Goal: Information Seeking & Learning: Learn about a topic

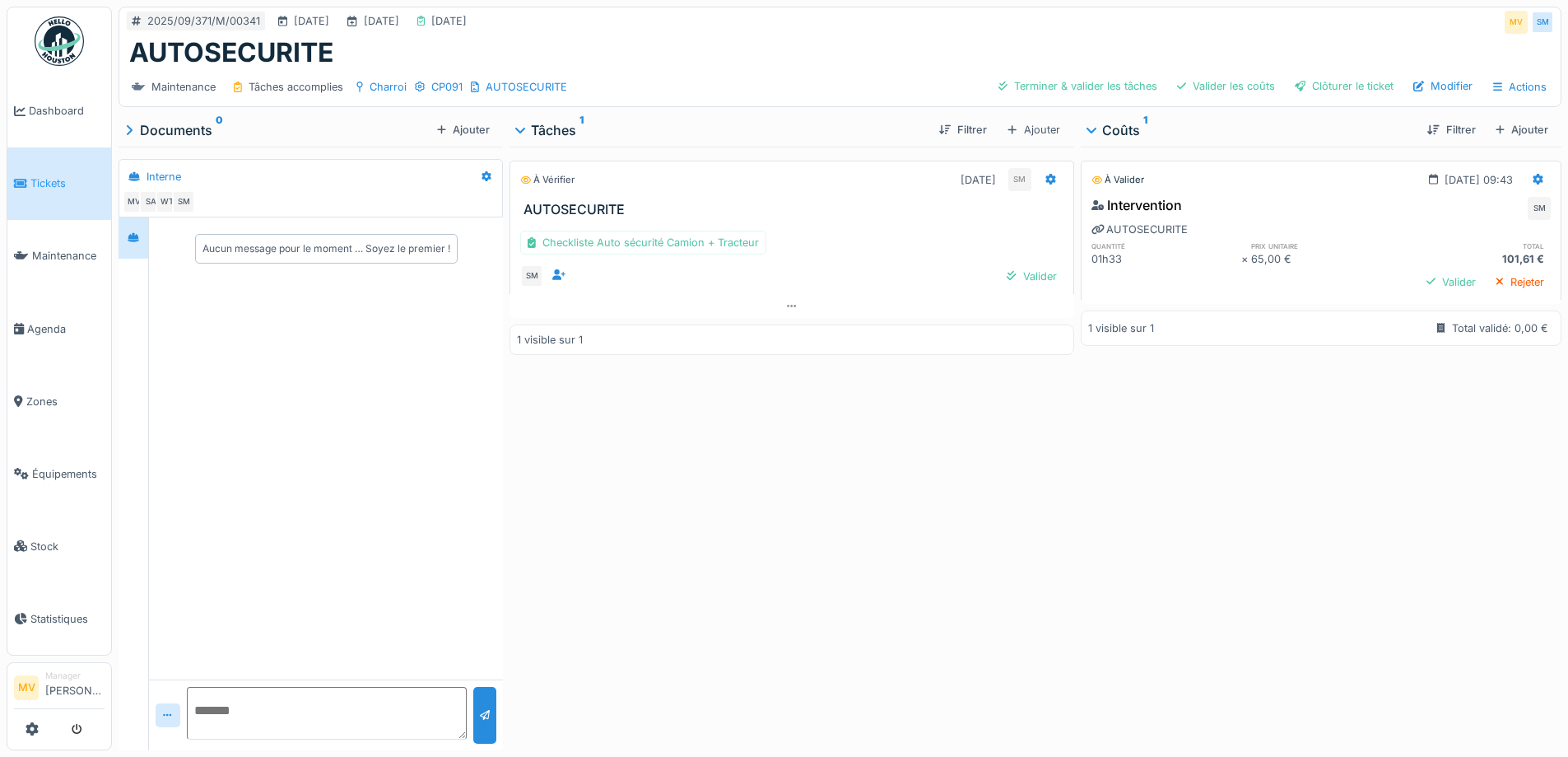
drag, startPoint x: 66, startPoint y: 472, endPoint x: 281, endPoint y: 428, distance: 219.5
click at [68, 472] on span "Équipements" at bounding box center [68, 473] width 72 height 15
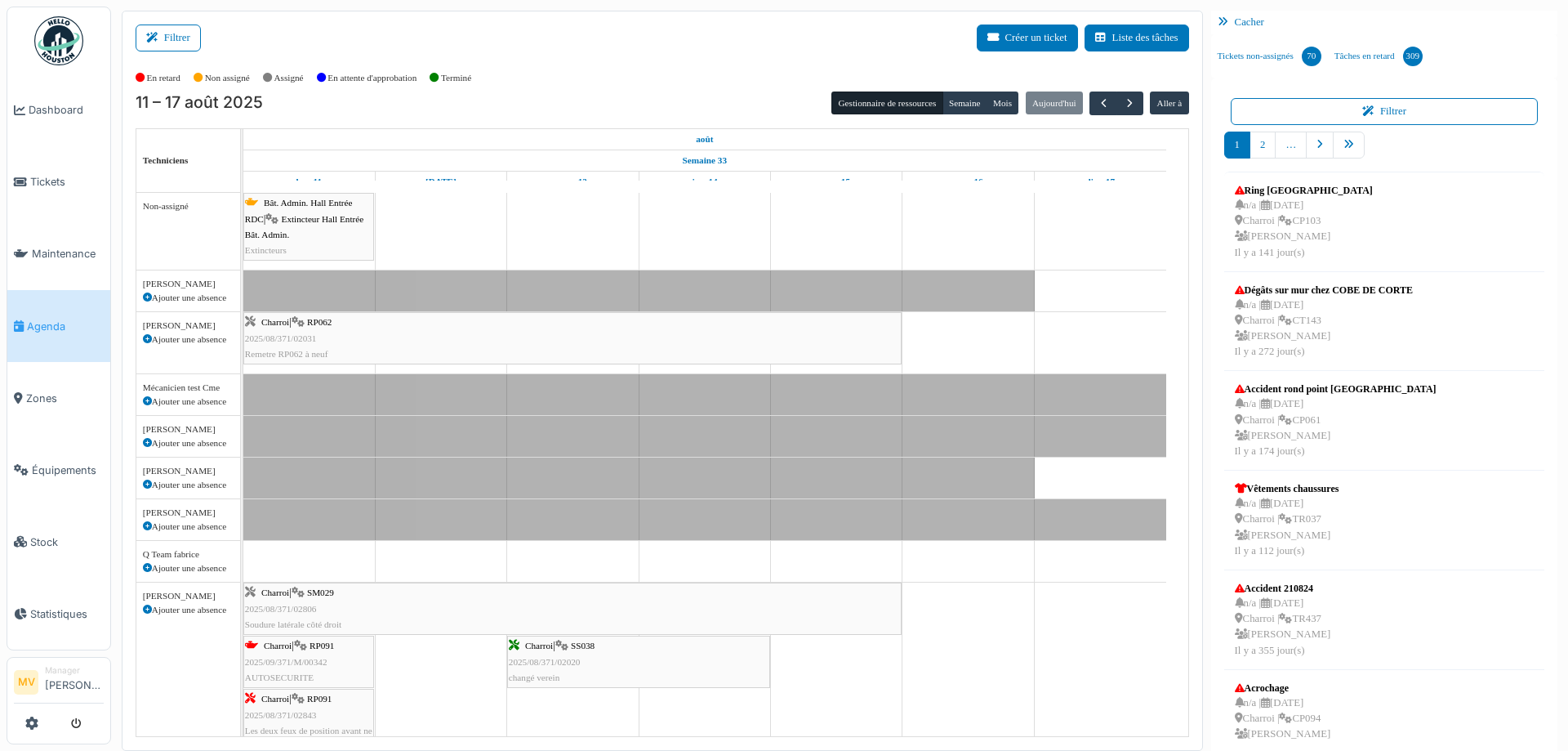
scroll to position [435, 0]
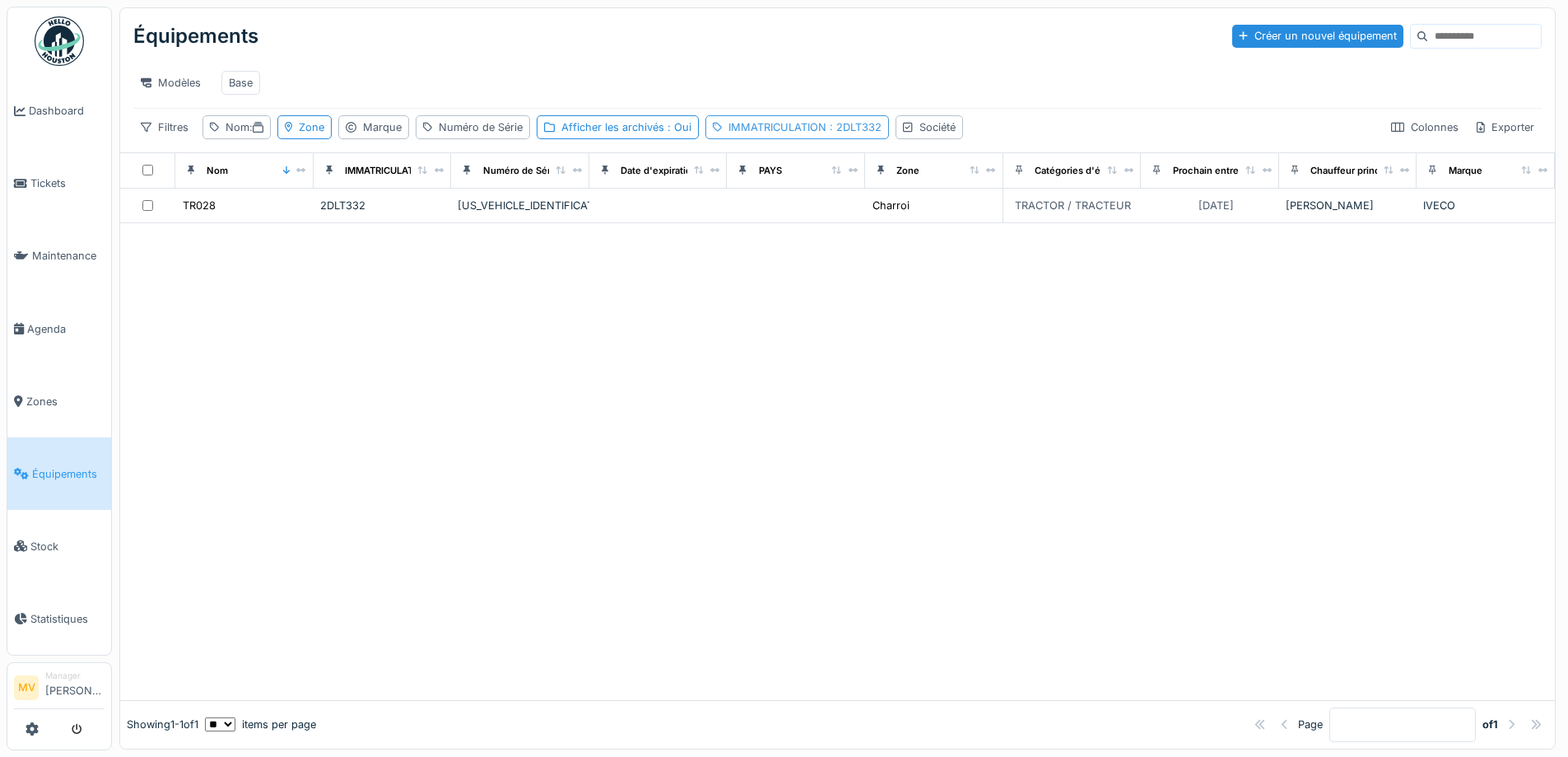
click at [799, 135] on div "IMMATRICULATION : 2DLT332" at bounding box center [805, 127] width 153 height 15
click at [924, 219] on icon at bounding box center [927, 219] width 8 height 11
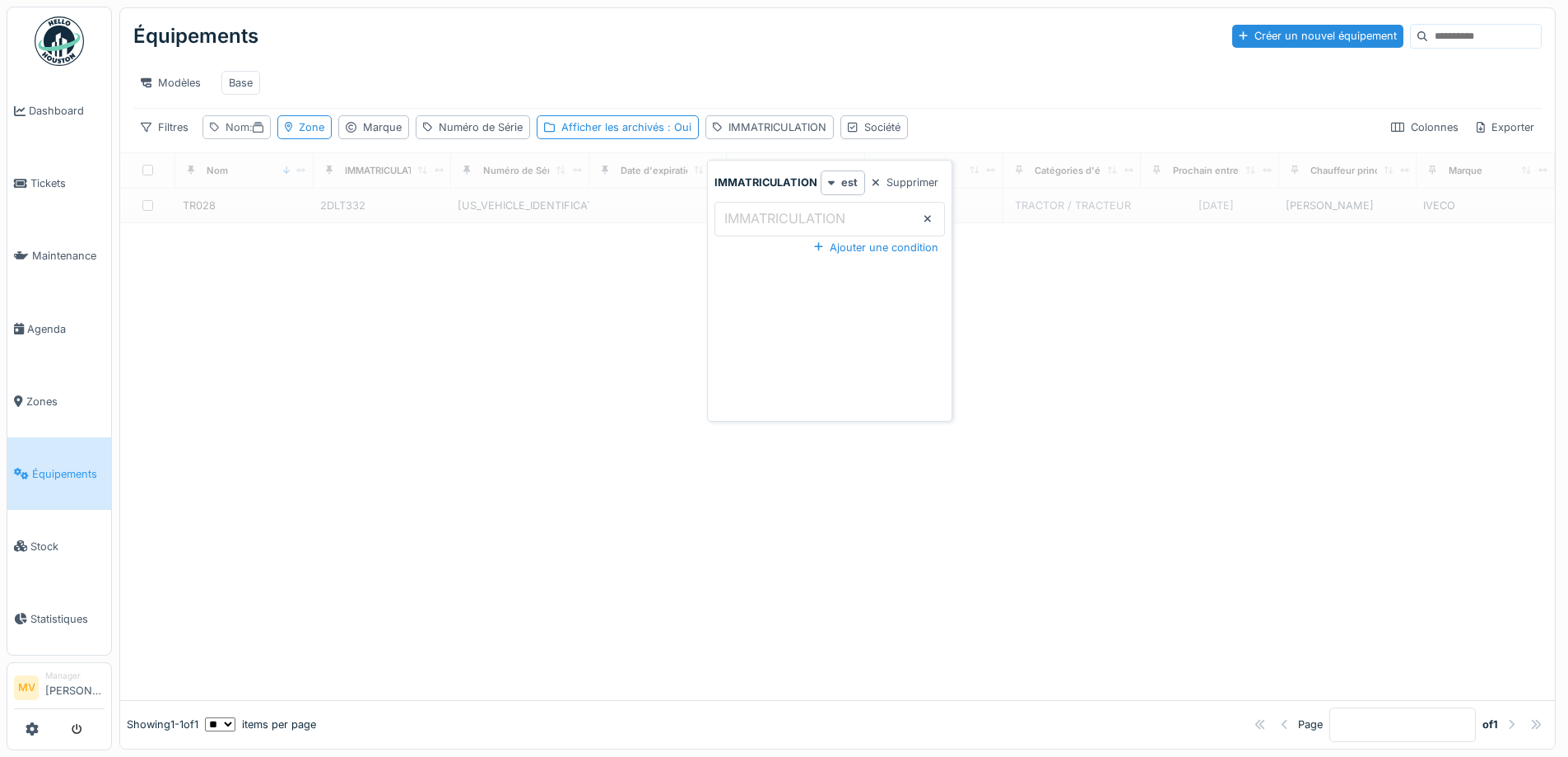
click at [258, 132] on icon at bounding box center [258, 127] width 11 height 11
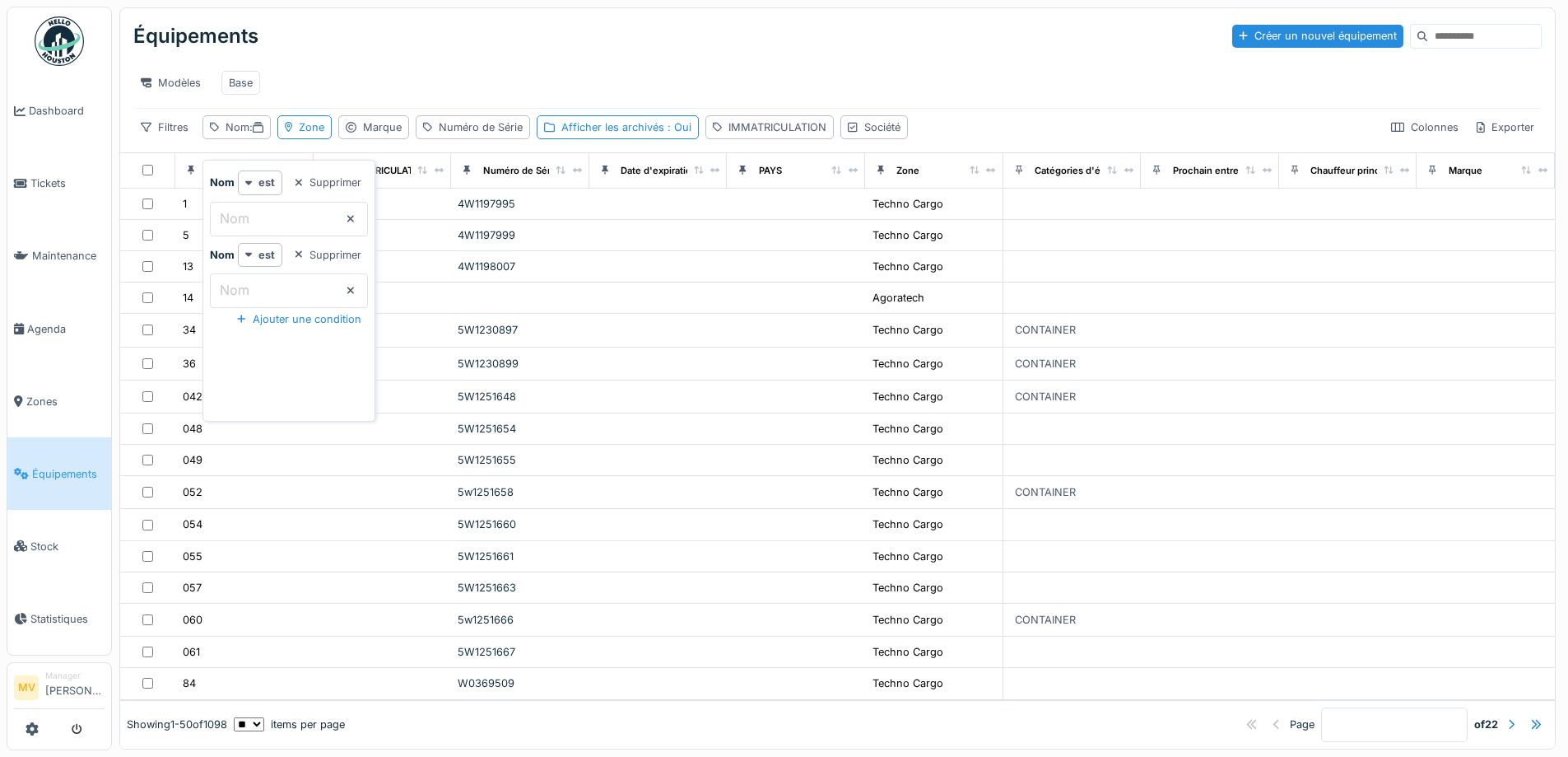
click at [298, 217] on input "Nom" at bounding box center [289, 219] width 158 height 34
type input "*****"
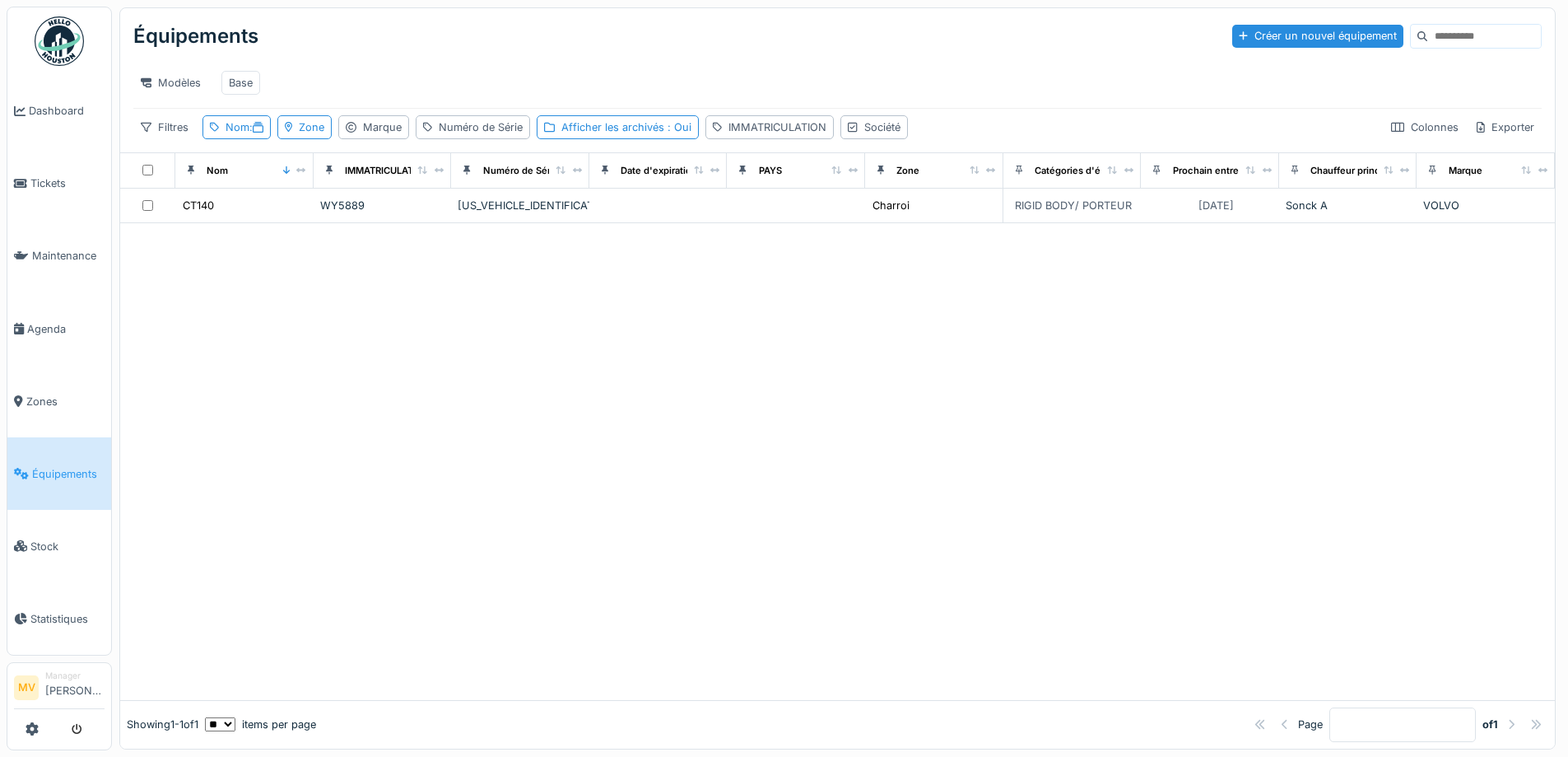
click at [699, 57] on div "Équipements Créer un nouvel équipement" at bounding box center [837, 36] width 1409 height 43
click at [548, 213] on div "YV2RTY0C3MB332179" at bounding box center [520, 204] width 125 height 15
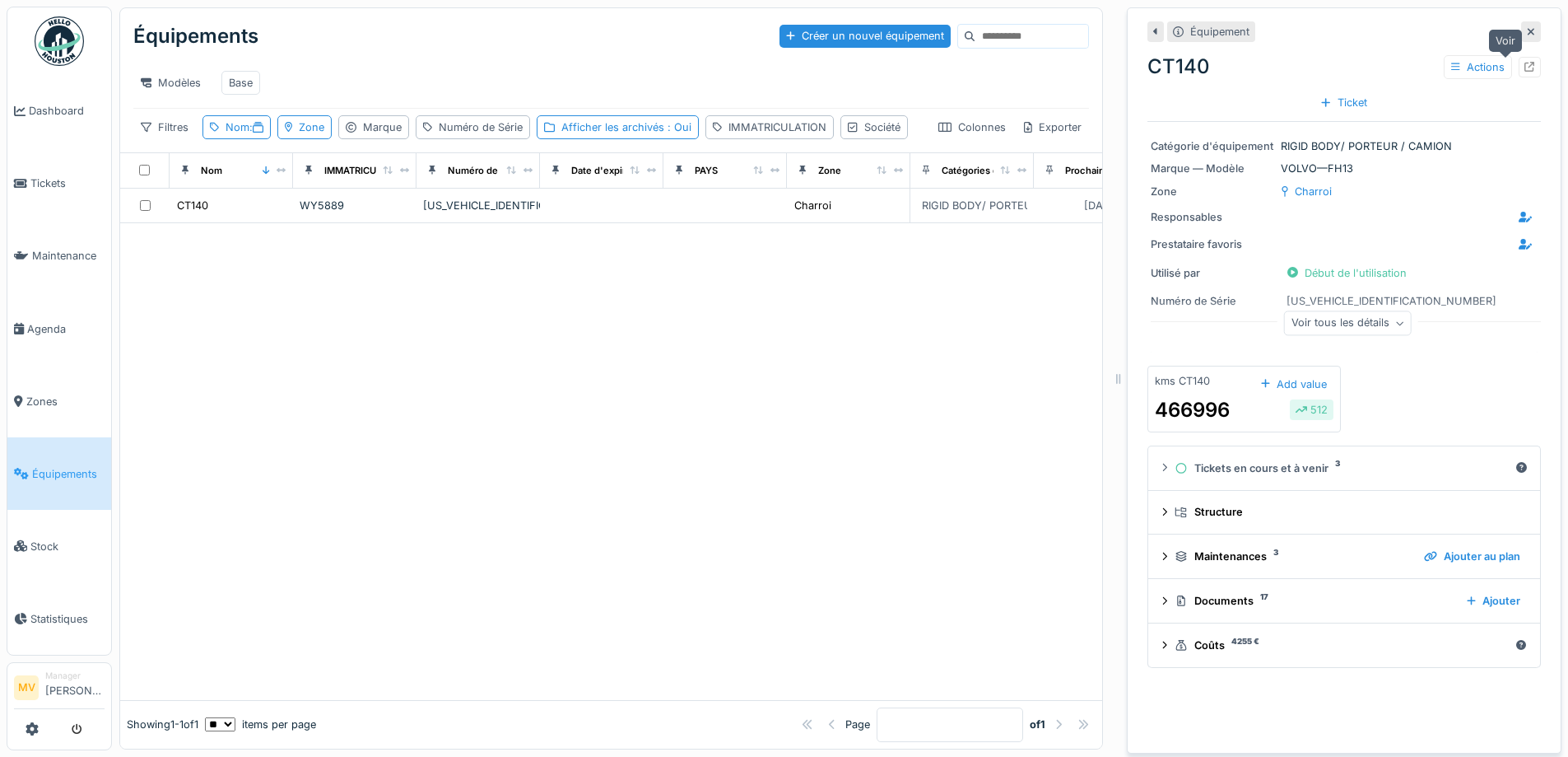
click at [1525, 71] on icon at bounding box center [1530, 68] width 11 height 11
click at [234, 130] on div "Nom :" at bounding box center [237, 127] width 68 height 24
click at [244, 140] on div "Filtres Nom : Zone Marque Numéro de Série Afficher les archivés : Oui IMMATRICU…" at bounding box center [520, 127] width 775 height 24
click at [233, 135] on div "Nom :" at bounding box center [245, 127] width 38 height 15
click at [279, 218] on input "*****" at bounding box center [289, 219] width 158 height 34
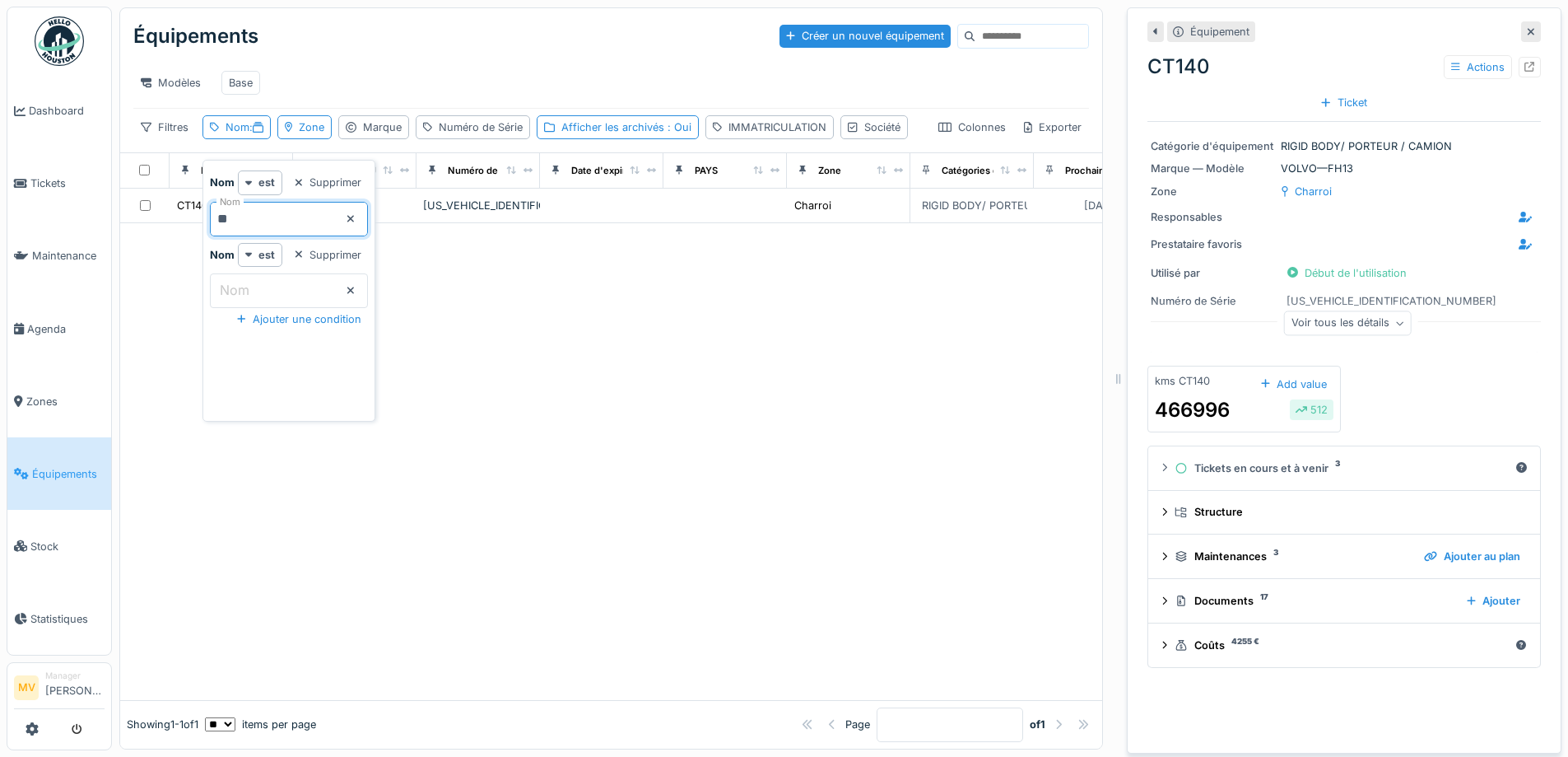
type input "*"
type input "*****"
click at [811, 388] on div at bounding box center [611, 462] width 982 height 477
click at [597, 223] on td at bounding box center [601, 205] width 123 height 34
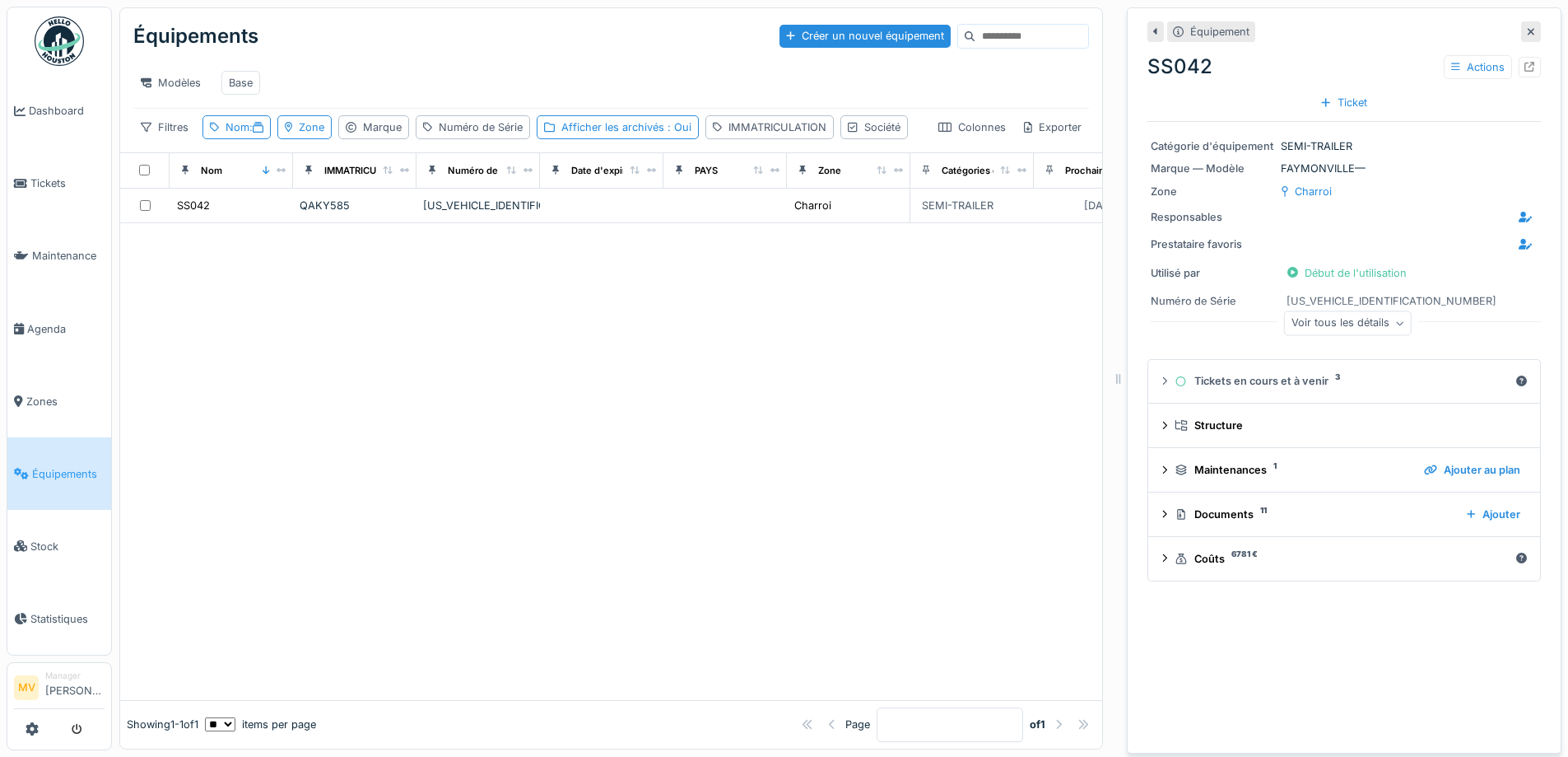
drag, startPoint x: 1509, startPoint y: 32, endPoint x: 1497, endPoint y: 27, distance: 13.0
click at [1527, 31] on icon at bounding box center [1531, 32] width 8 height 11
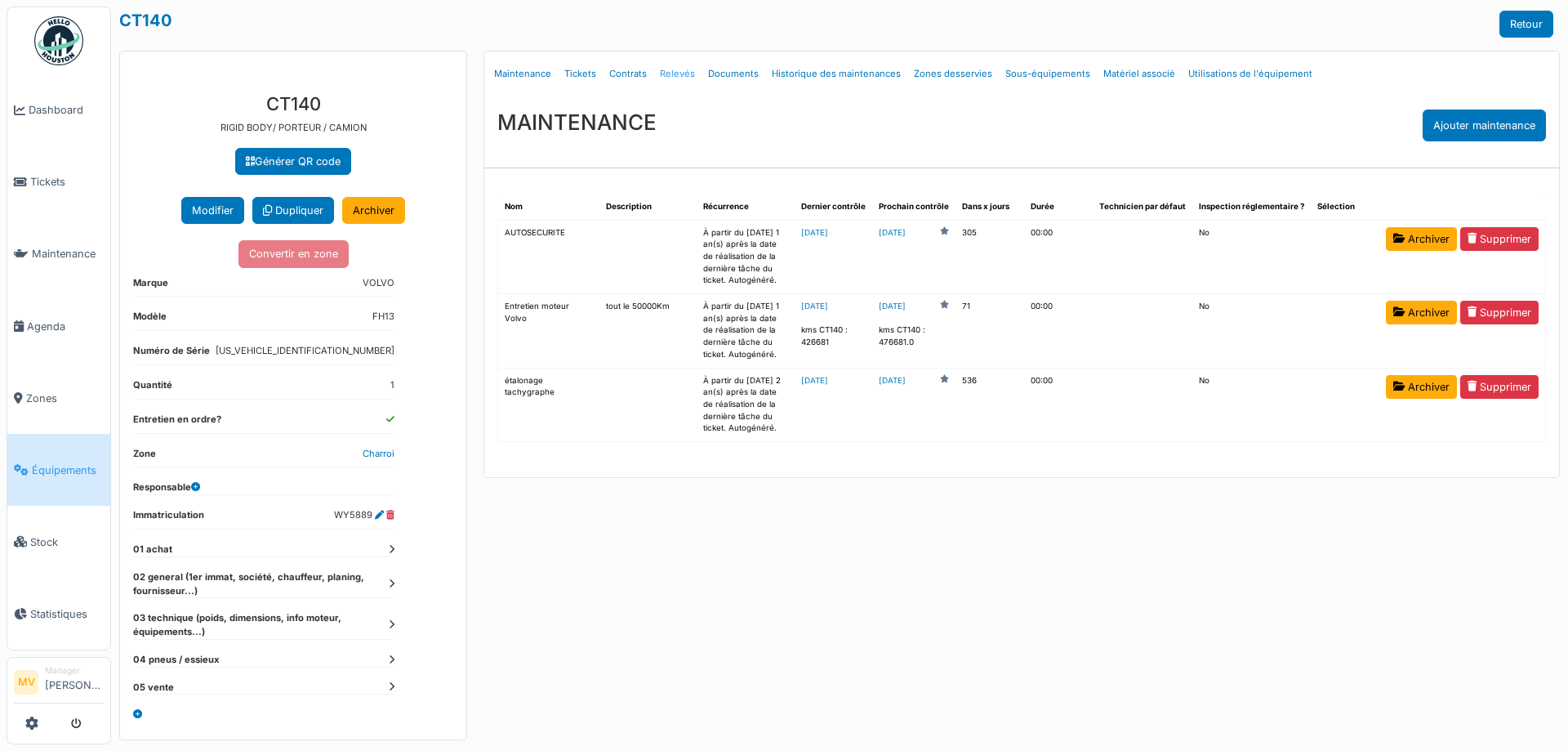
click at [679, 71] on link "Relevés" at bounding box center [678, 73] width 48 height 38
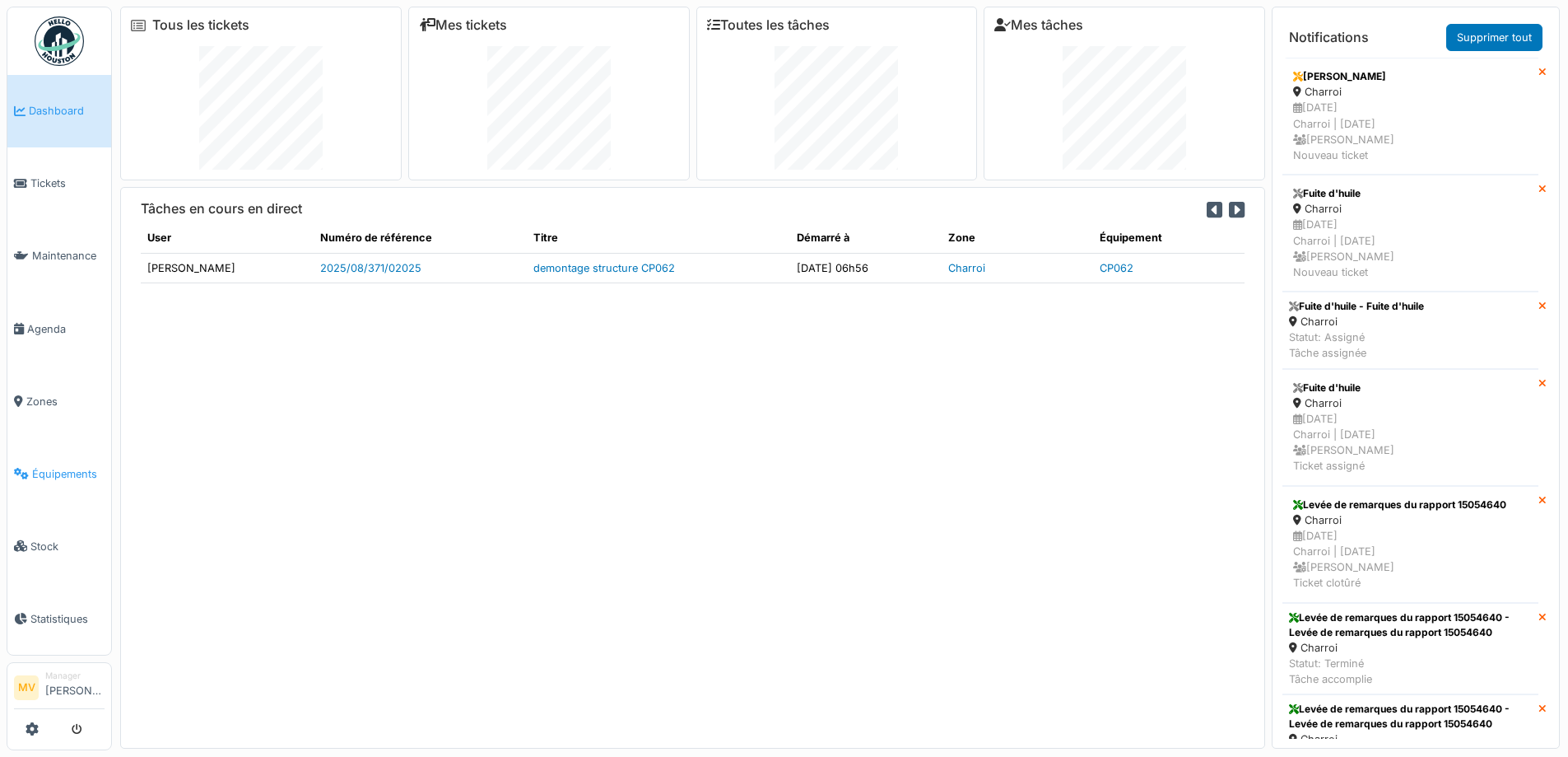
click at [70, 476] on span "Équipements" at bounding box center [68, 473] width 72 height 15
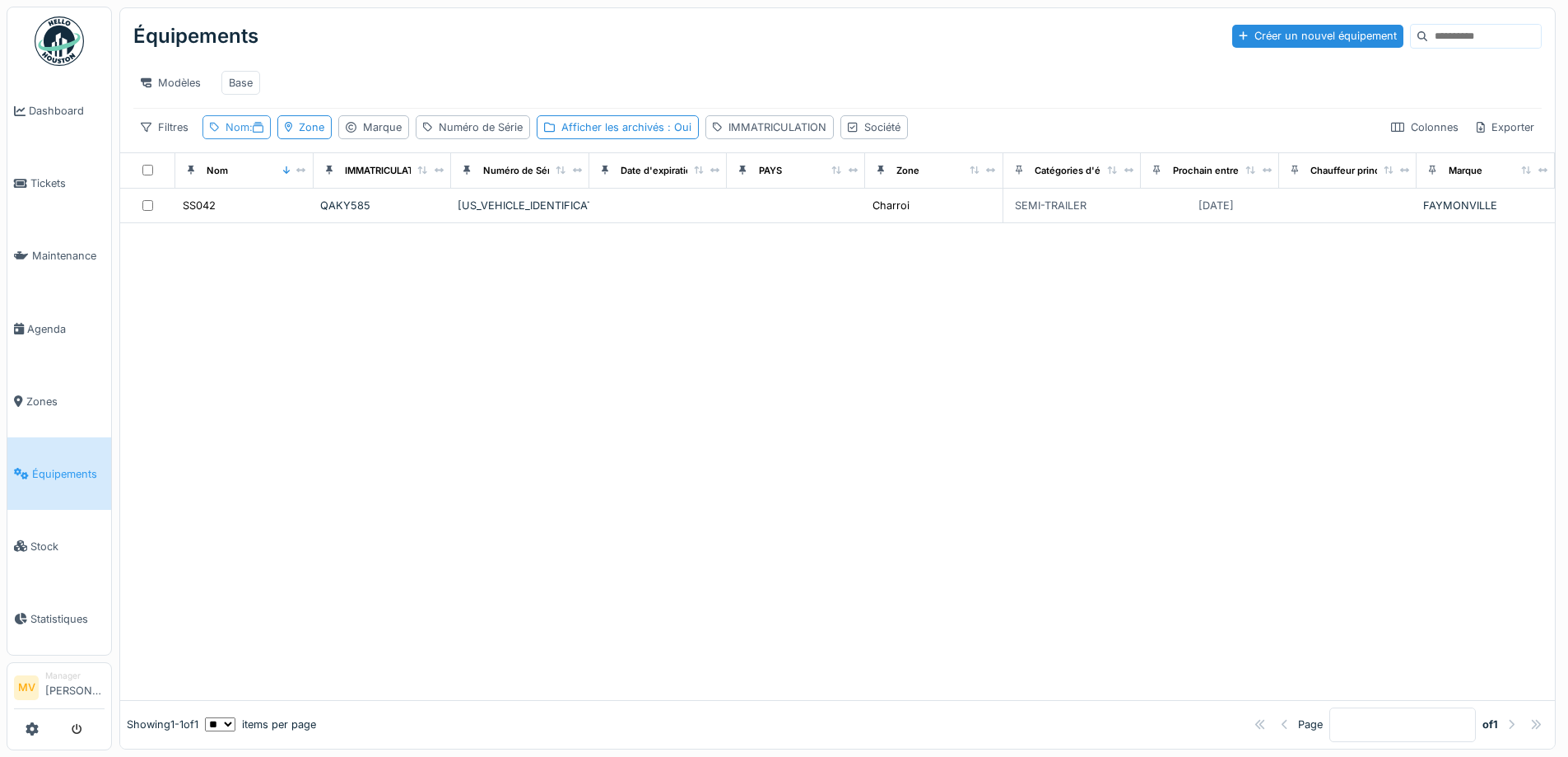
click at [239, 135] on div "Nom :" at bounding box center [245, 127] width 38 height 15
click at [319, 221] on input "*****" at bounding box center [289, 219] width 158 height 34
type input "*"
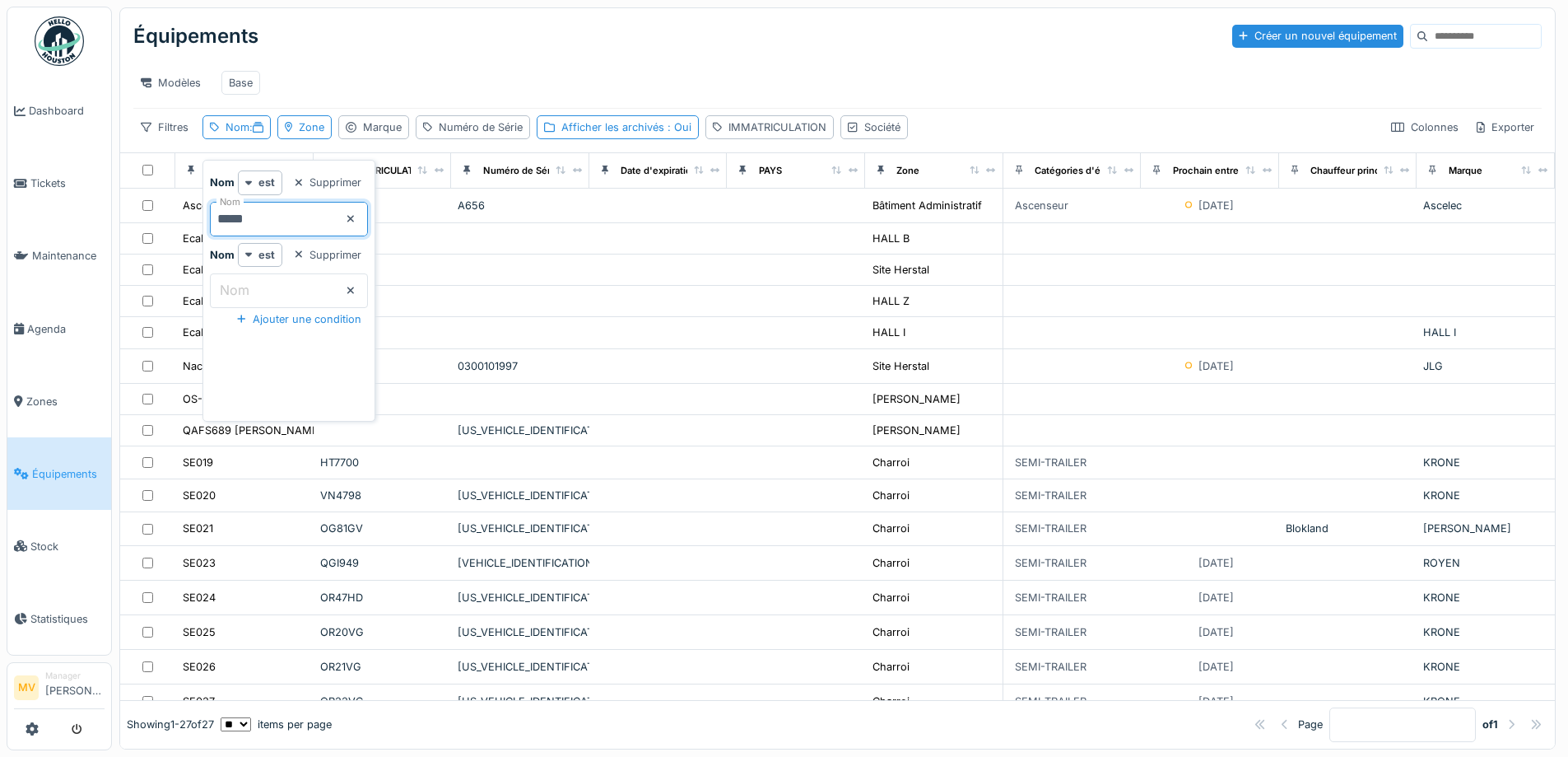
type input "*****"
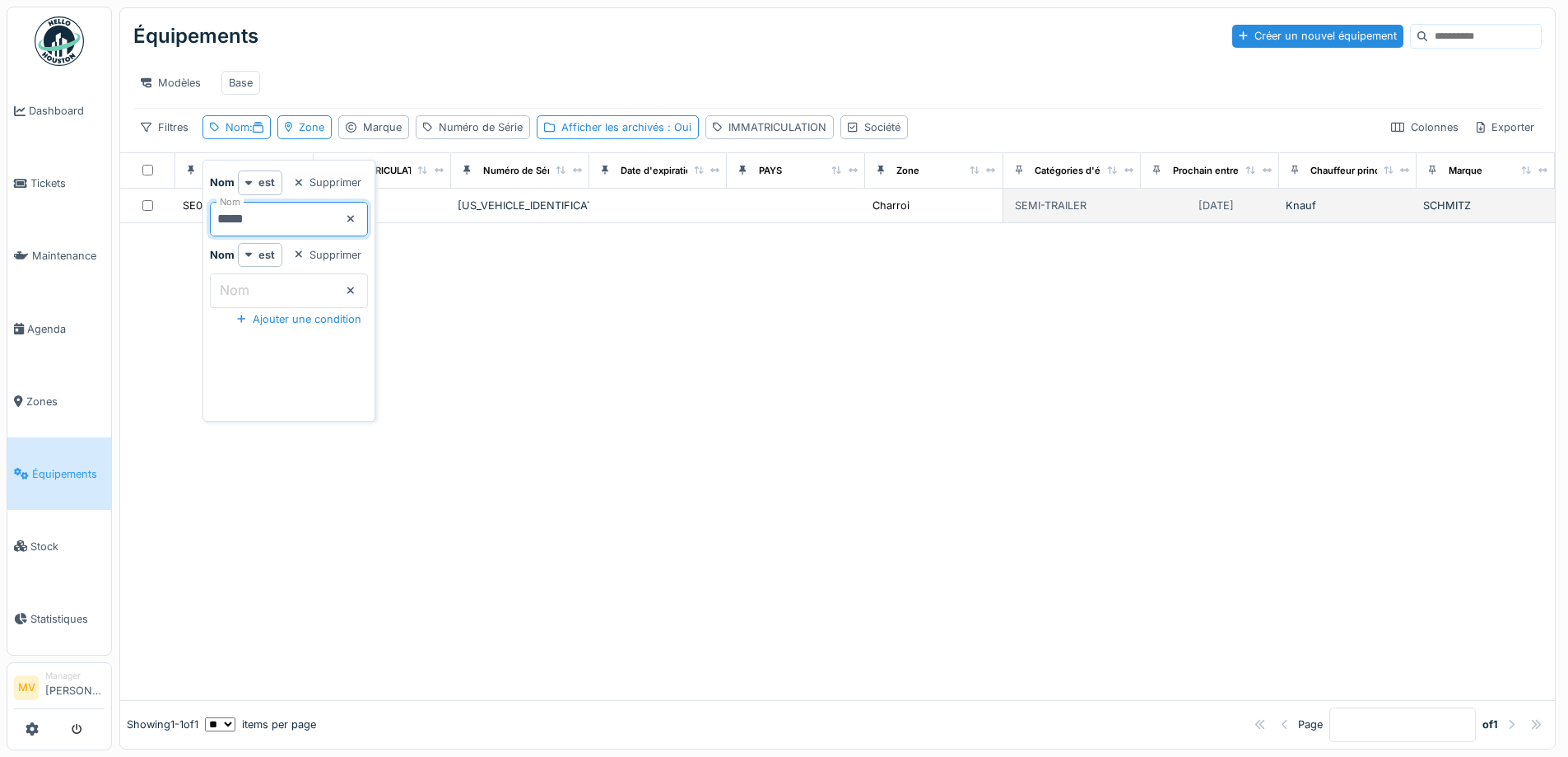
click at [573, 209] on div "[US_VEHICLE_IDENTIFICATION_NUMBER]" at bounding box center [520, 204] width 125 height 15
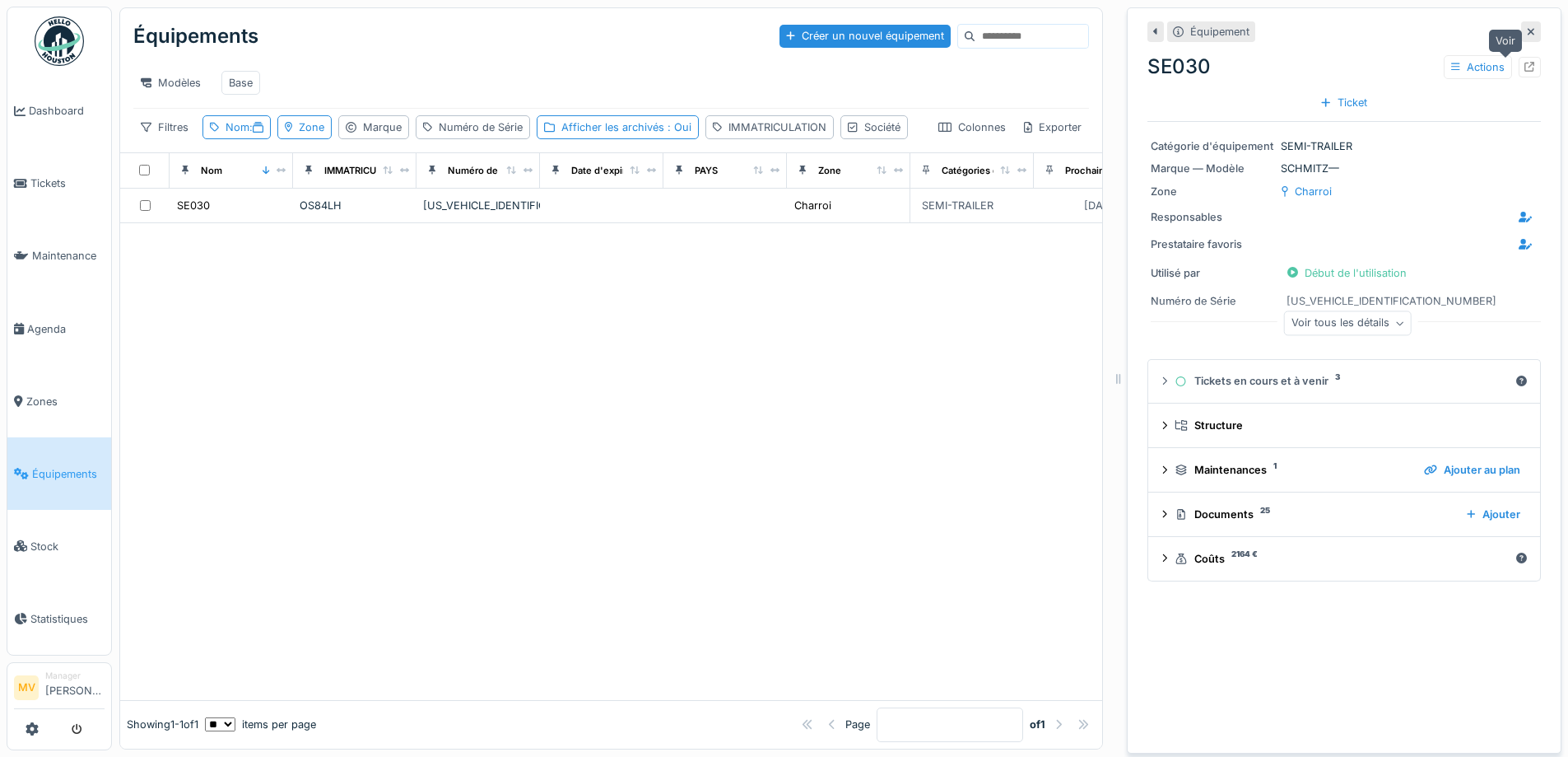
click at [1518, 68] on div at bounding box center [1529, 67] width 23 height 21
click at [250, 133] on span ":" at bounding box center [257, 127] width 14 height 13
click at [355, 221] on icon at bounding box center [350, 219] width 8 height 11
click at [368, 221] on input "Nom" at bounding box center [289, 219] width 158 height 34
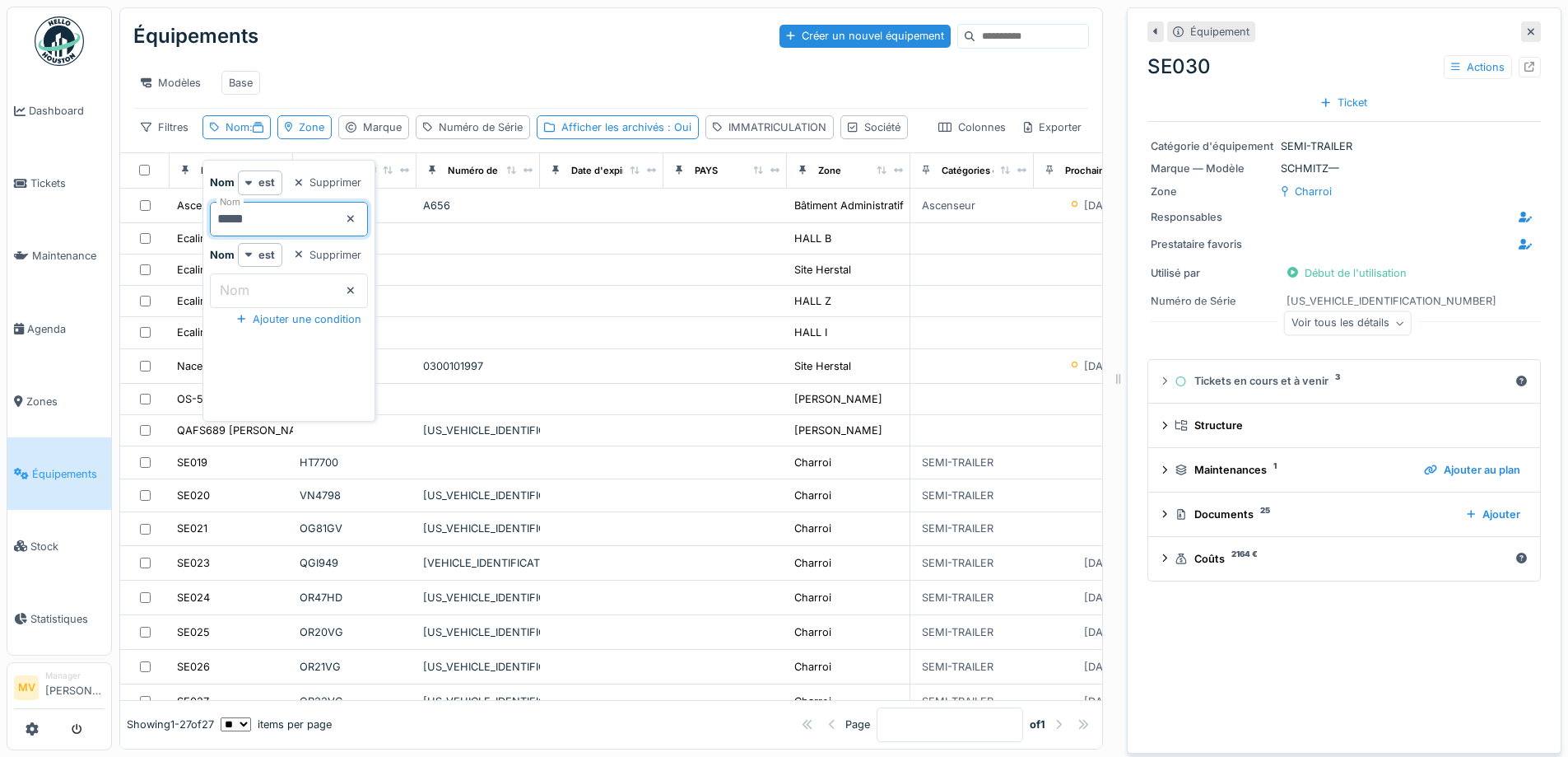
type input "*****"
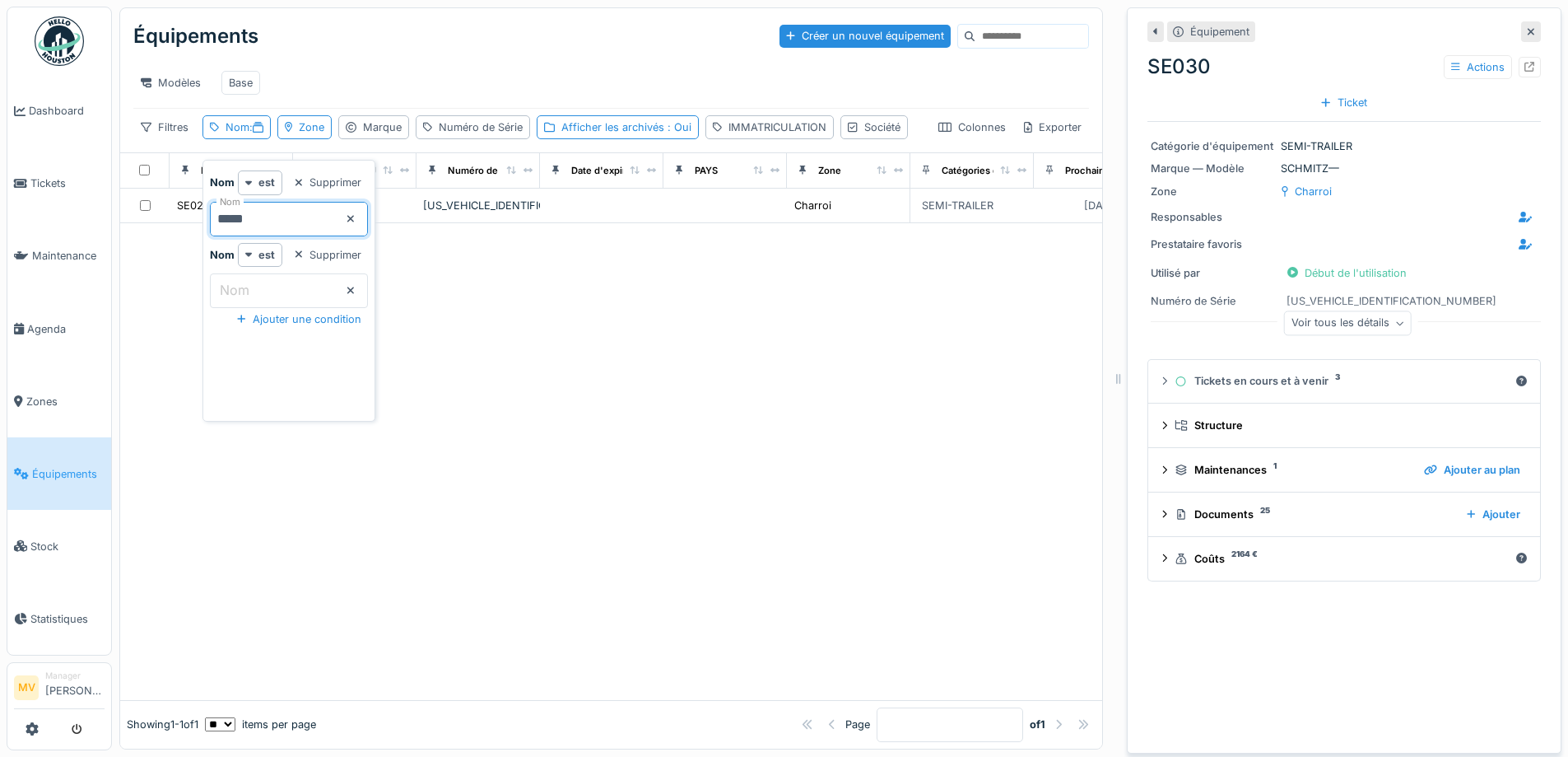
click at [682, 381] on div at bounding box center [611, 462] width 982 height 477
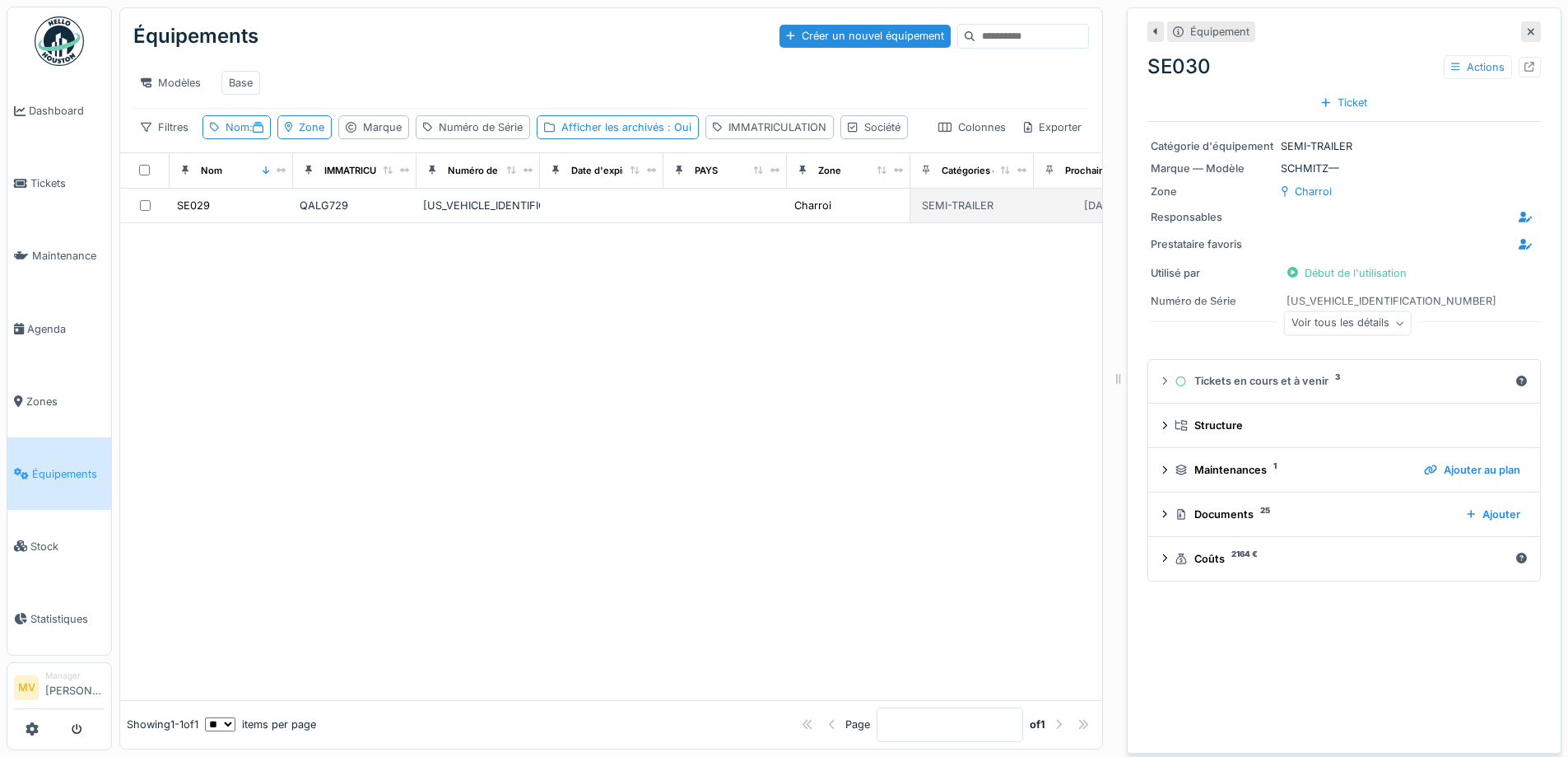
click at [539, 223] on td "YE1A2C001AA433553" at bounding box center [478, 205] width 123 height 34
click at [1525, 62] on icon at bounding box center [1530, 68] width 11 height 11
click at [660, 135] on div "Afficher les archivés : Oui" at bounding box center [626, 127] width 131 height 15
click at [807, 135] on div "IMMATRICULATION" at bounding box center [777, 127] width 98 height 15
click at [496, 131] on div "Numéro de Série" at bounding box center [480, 127] width 84 height 15
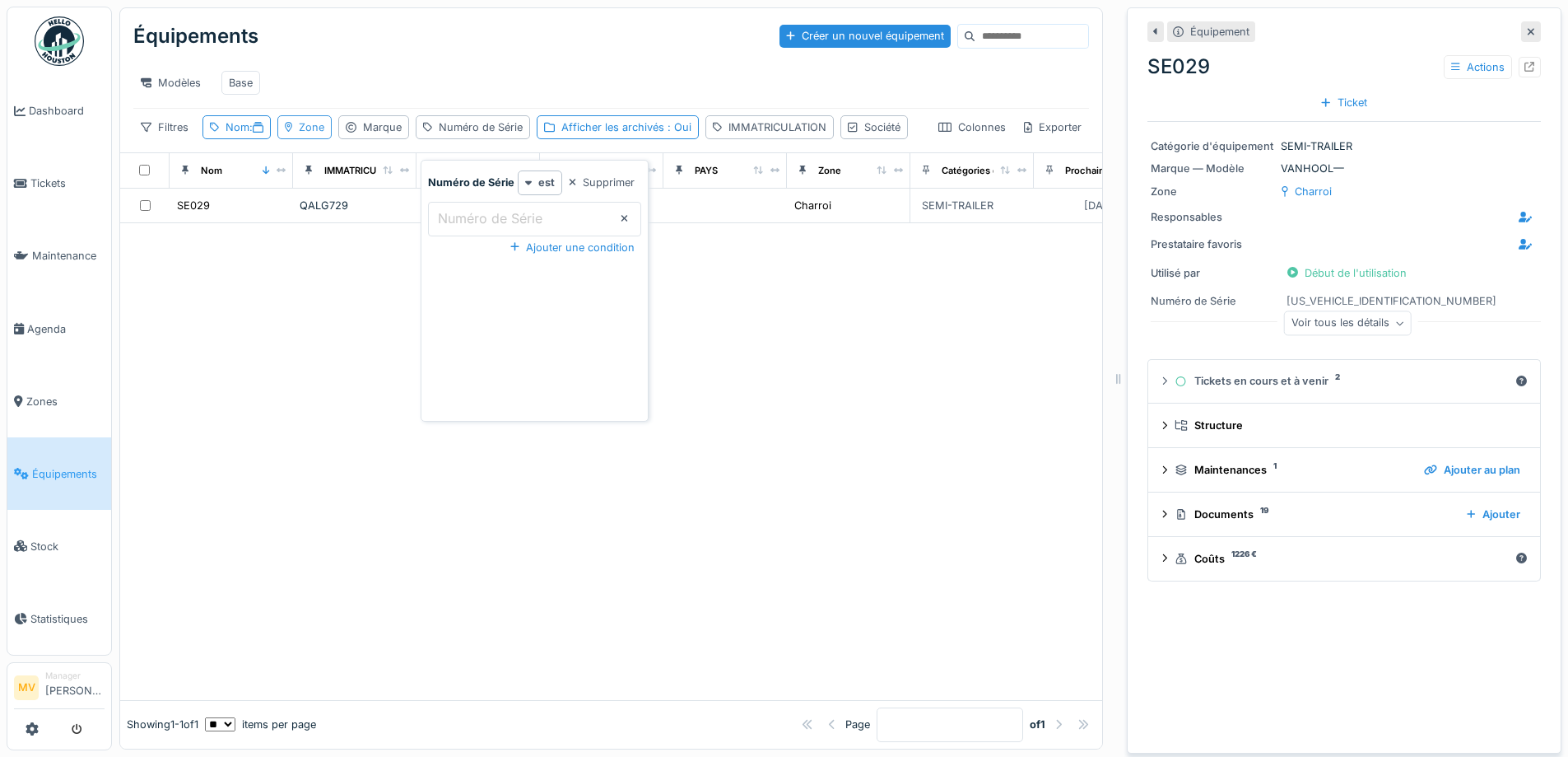
click at [317, 135] on div "Zone" at bounding box center [311, 127] width 25 height 15
click at [226, 135] on div "Nom :" at bounding box center [245, 127] width 38 height 15
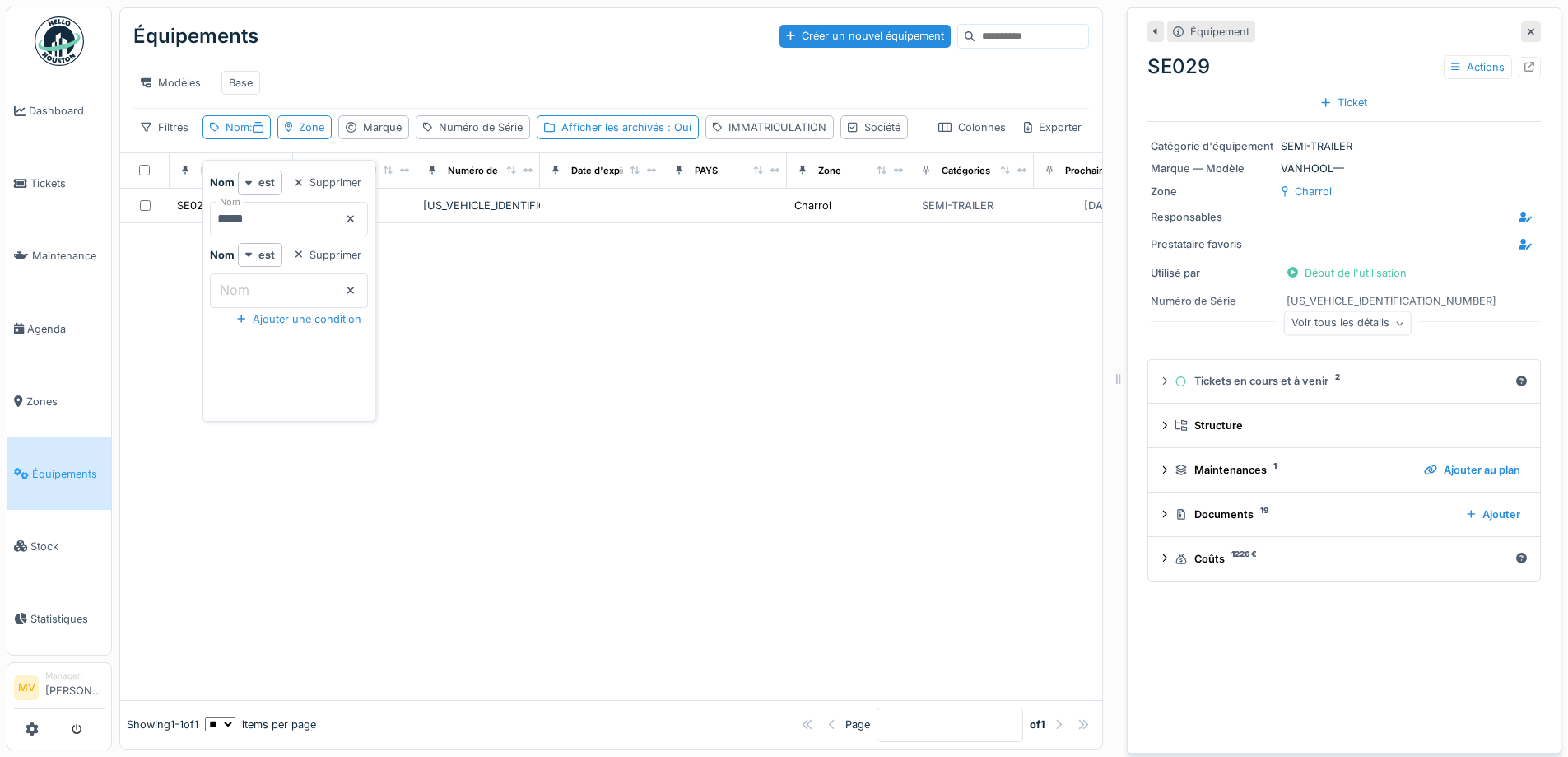
click at [354, 219] on icon at bounding box center [350, 218] width 6 height 6
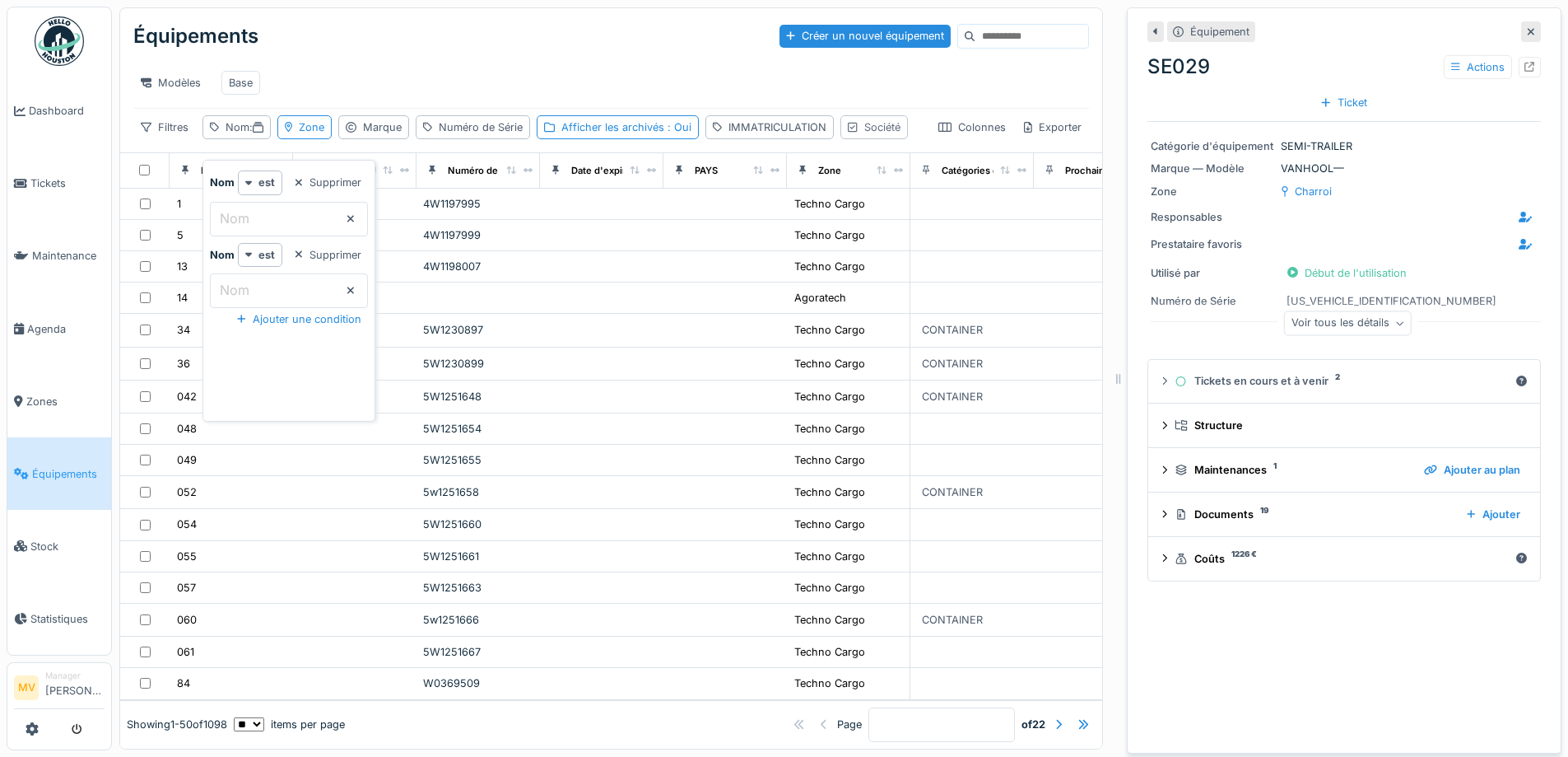
click at [864, 135] on div "Société" at bounding box center [882, 127] width 36 height 15
click at [635, 135] on div "Afficher les archivés : Oui" at bounding box center [626, 127] width 131 height 15
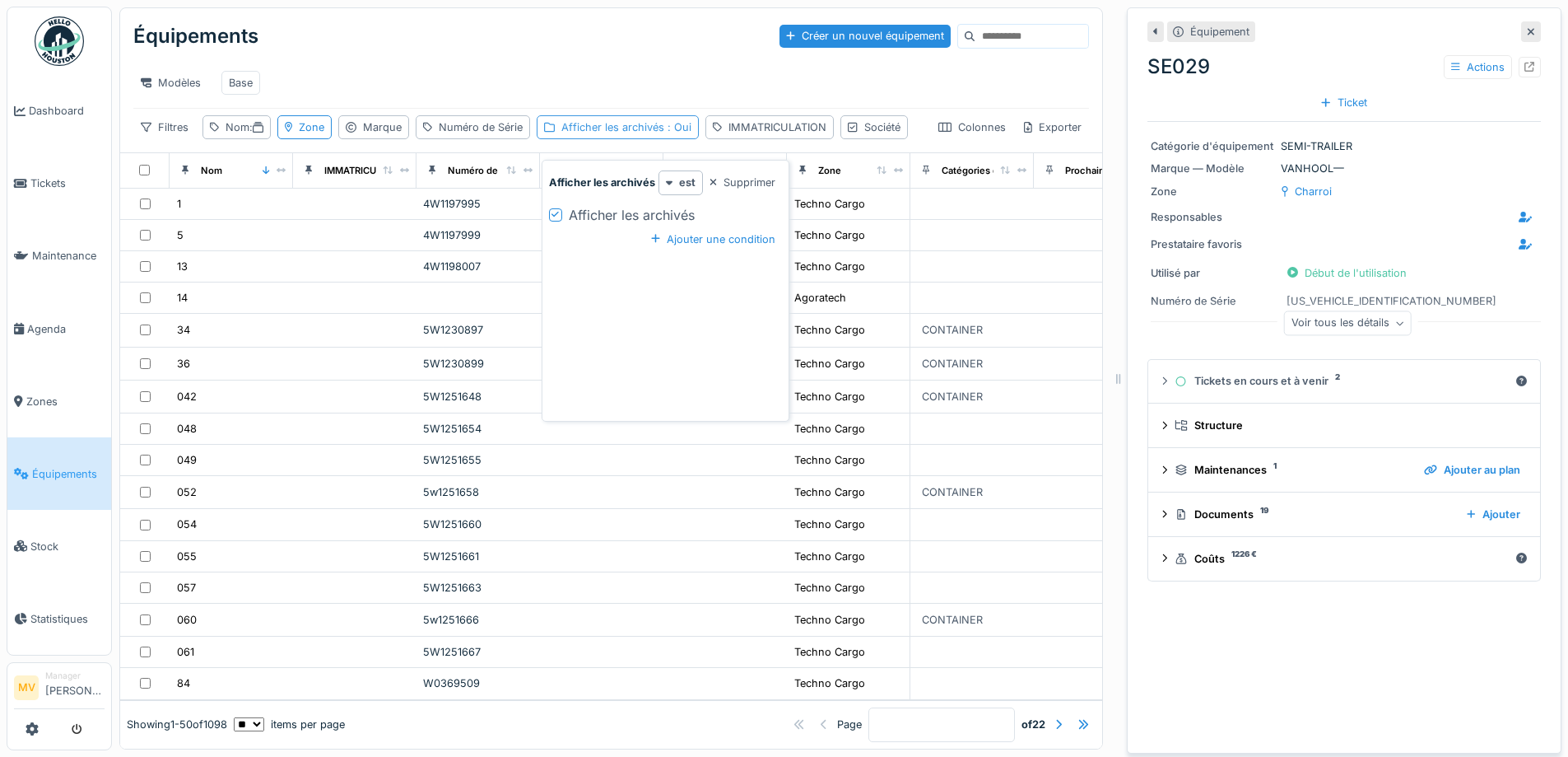
click at [635, 135] on div "Afficher les archivés : Oui" at bounding box center [626, 127] width 131 height 15
click at [322, 135] on div "Zone" at bounding box center [311, 127] width 25 height 15
click at [511, 92] on div "Modèles Base" at bounding box center [611, 82] width 956 height 37
click at [226, 140] on div "Nom :" at bounding box center [237, 127] width 68 height 24
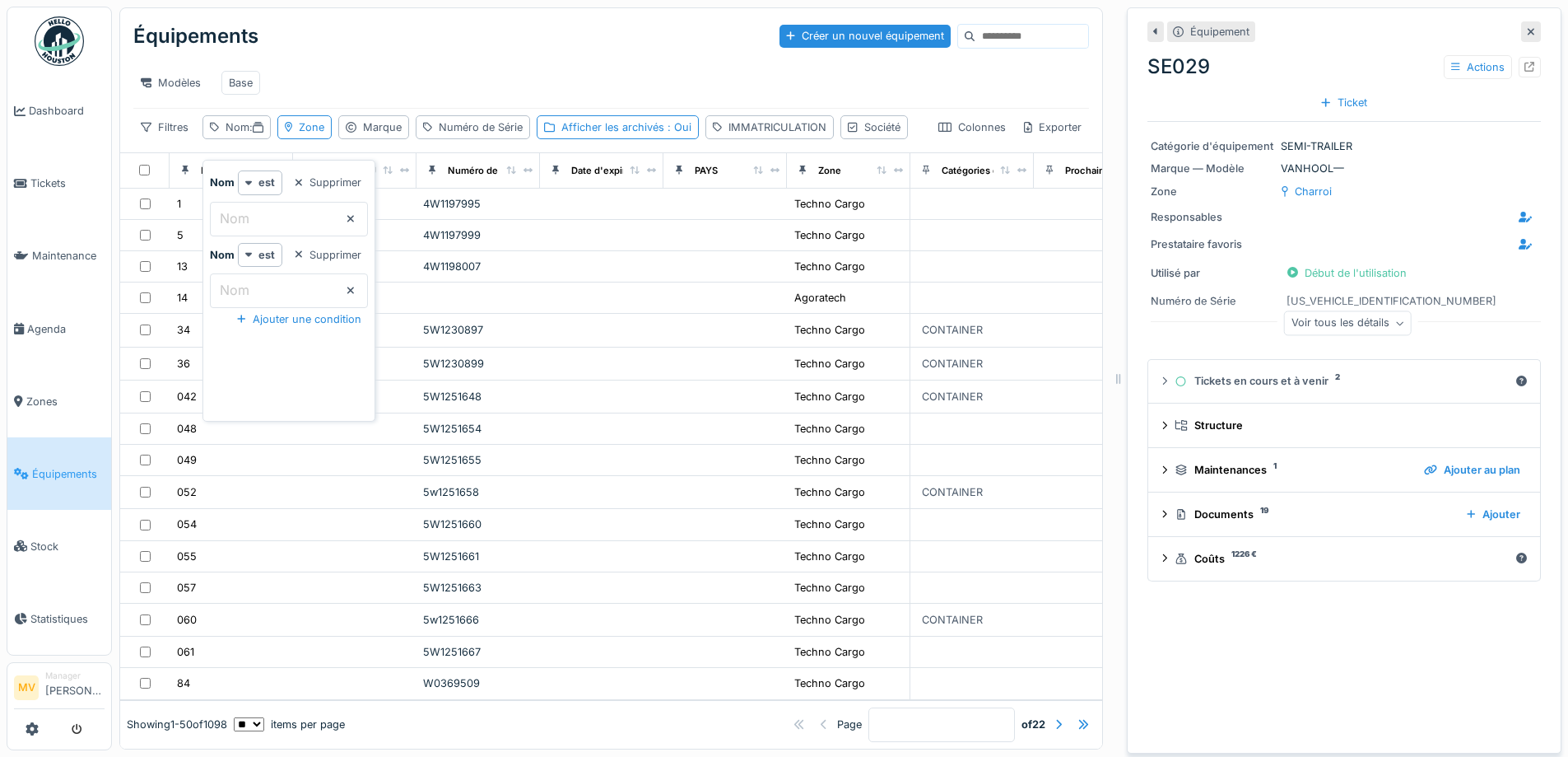
click at [282, 221] on input "Nom" at bounding box center [289, 219] width 158 height 34
type input "*****"
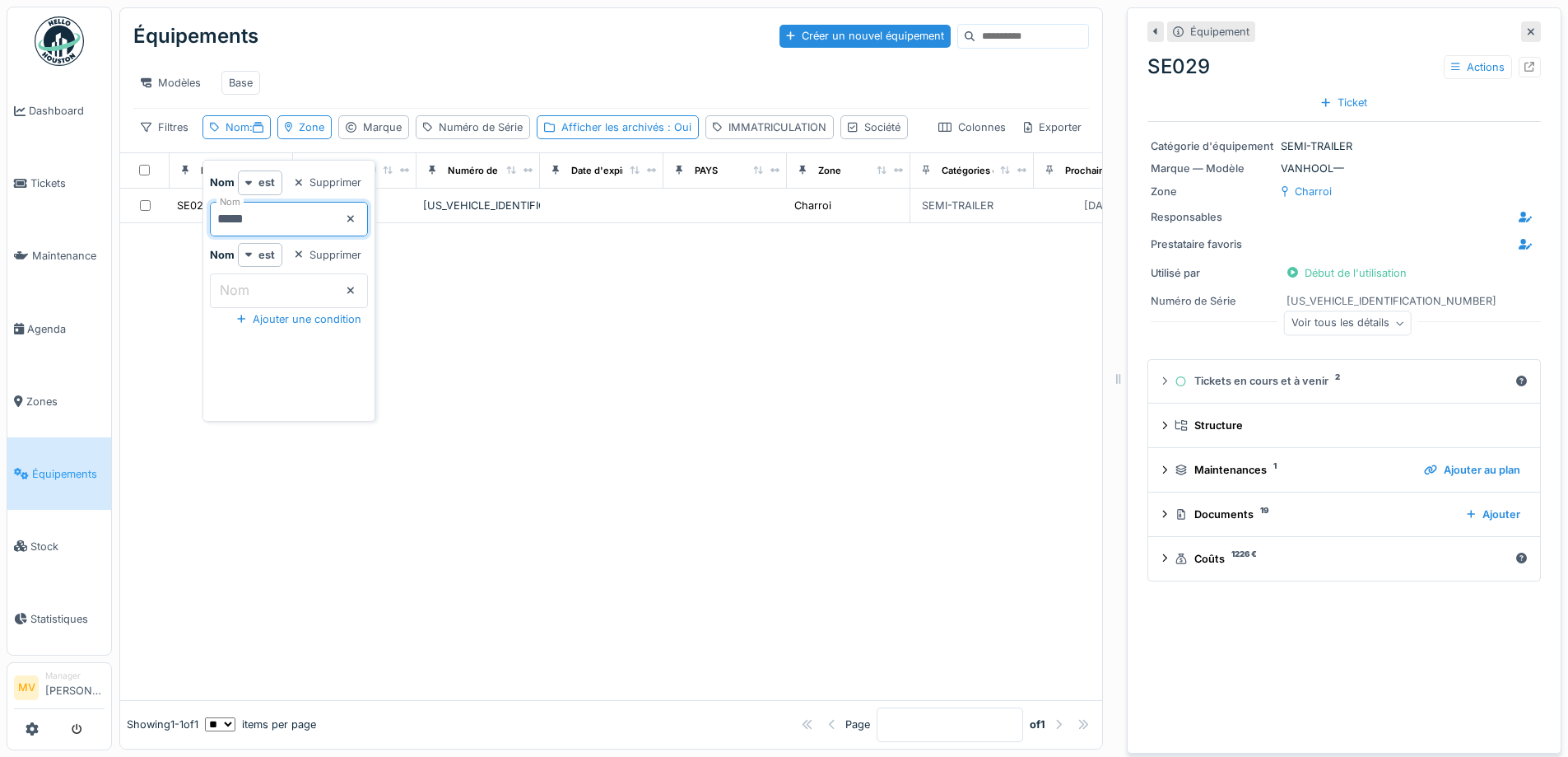
click at [602, 87] on div "Modèles Base" at bounding box center [611, 82] width 956 height 37
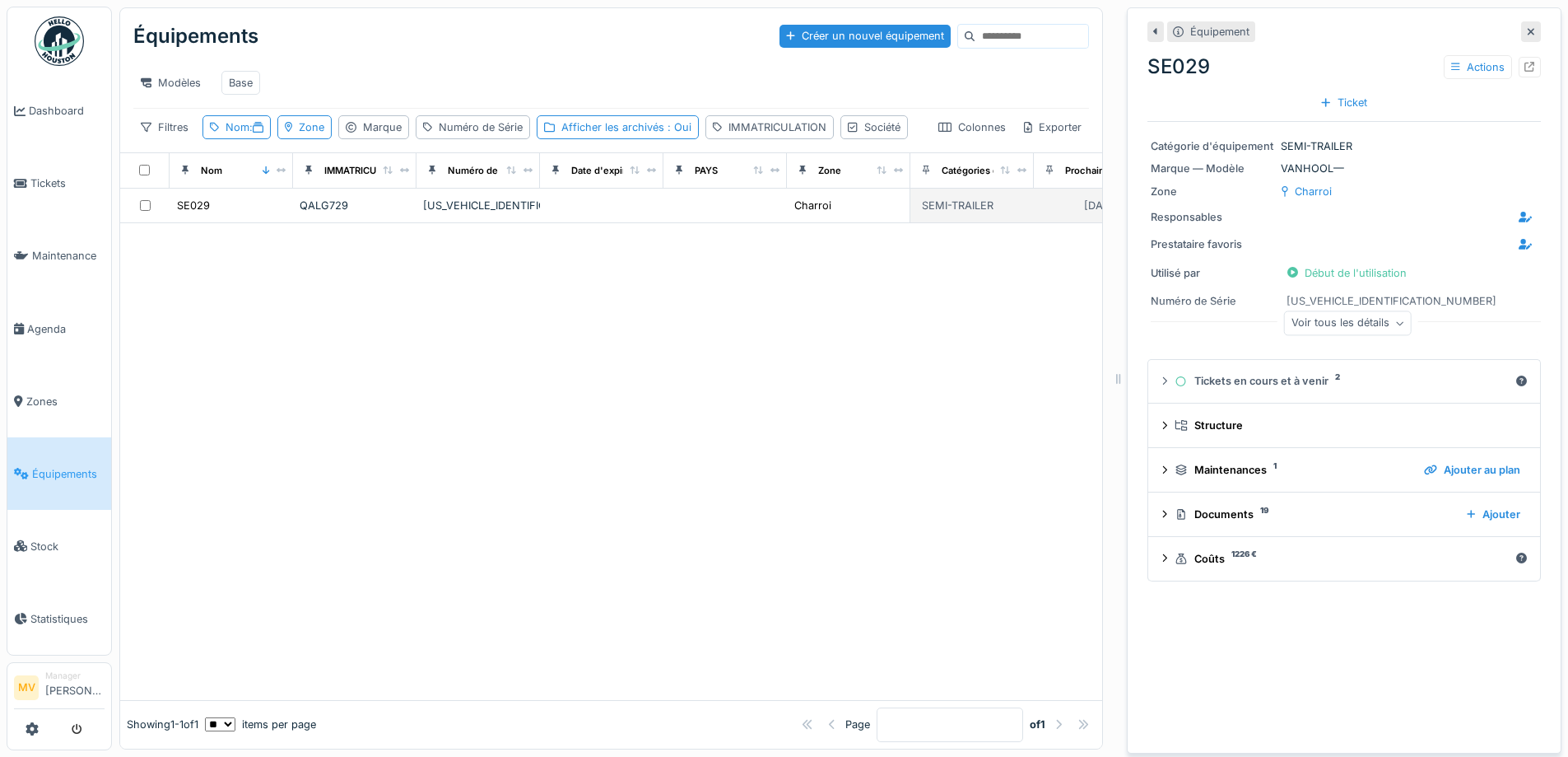
click at [489, 213] on div "YE1A2C001AA433553" at bounding box center [478, 204] width 111 height 15
click at [1518, 63] on div at bounding box center [1529, 67] width 23 height 21
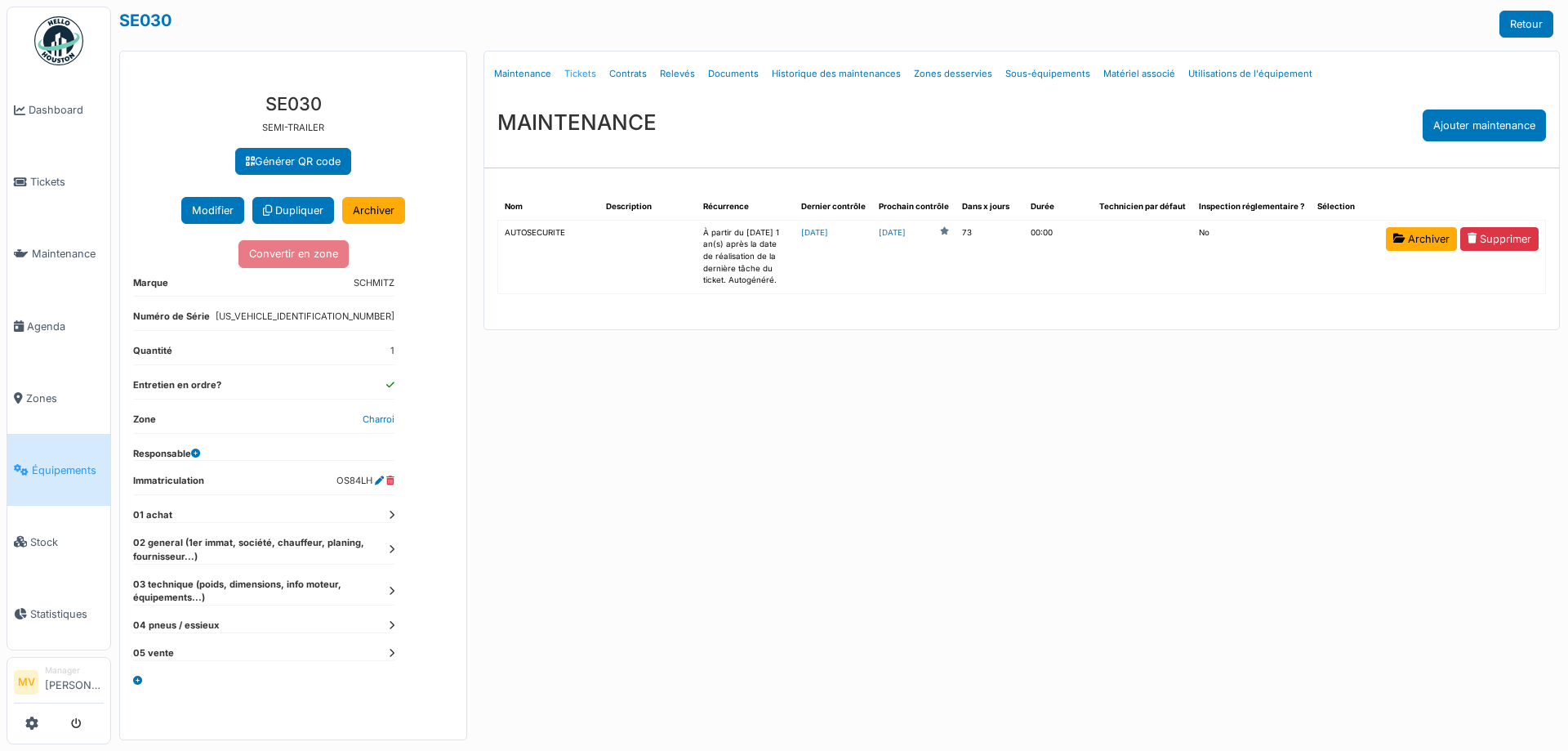
click at [587, 71] on link "Tickets" at bounding box center [580, 73] width 45 height 38
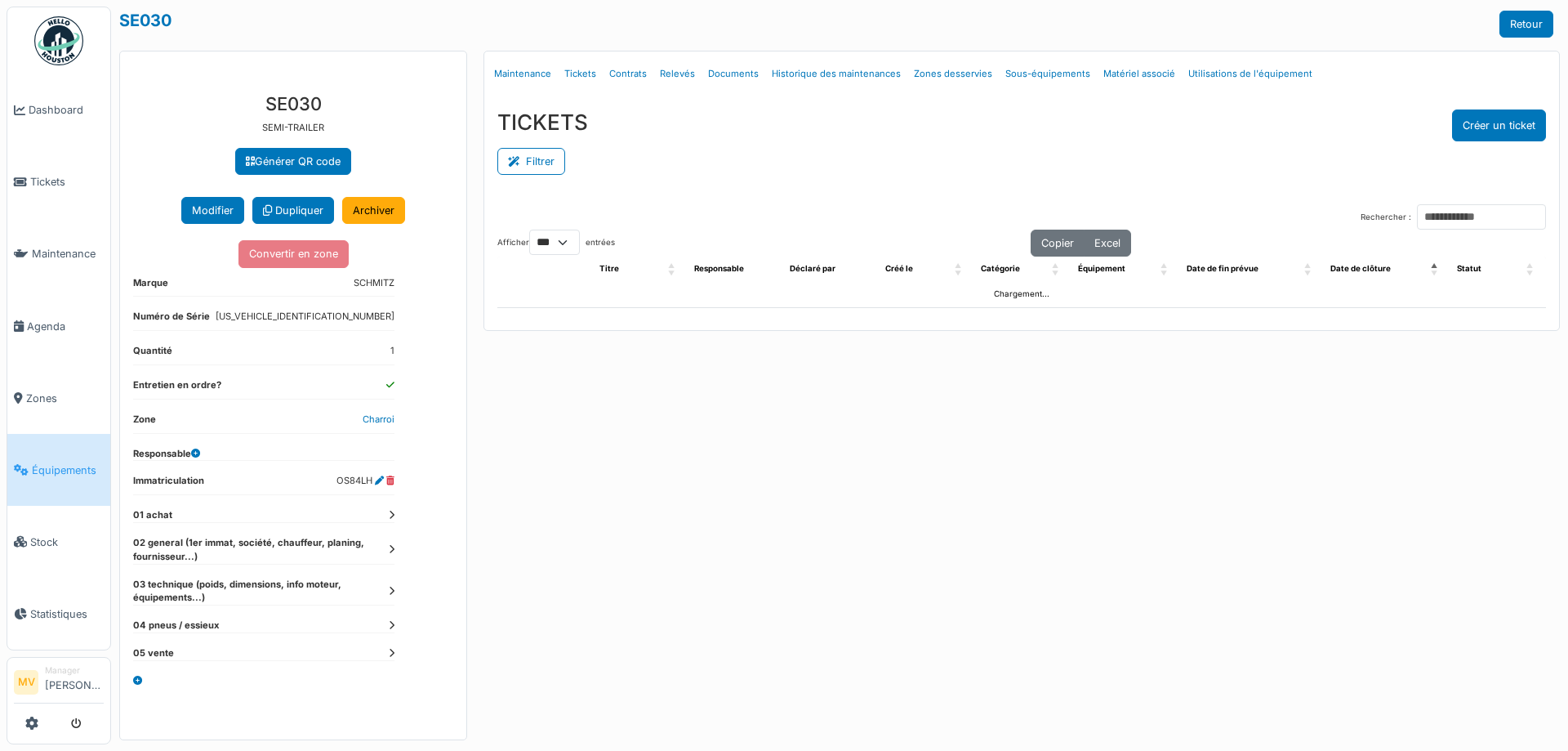
select select "***"
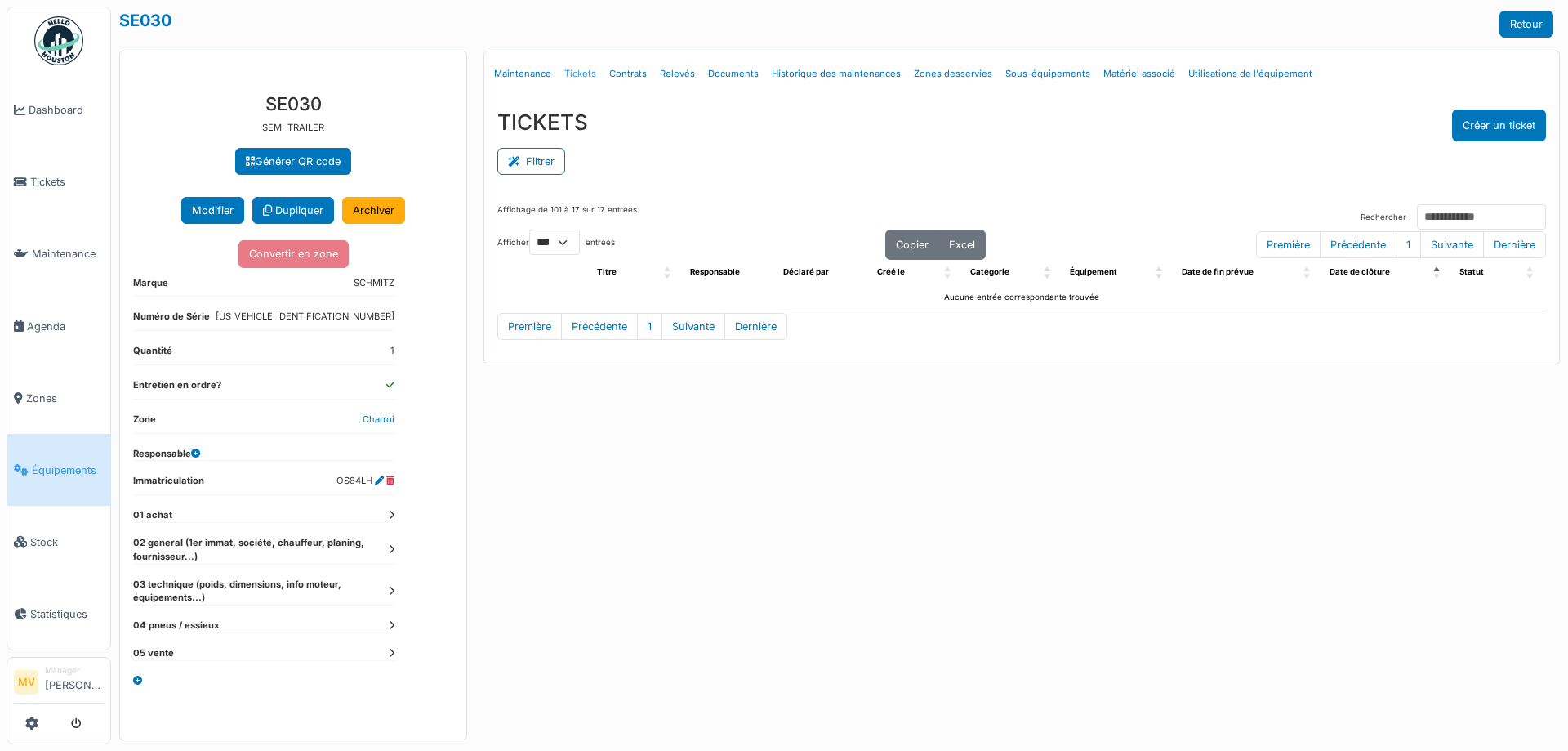
click at [574, 71] on link "Tickets" at bounding box center [580, 73] width 45 height 38
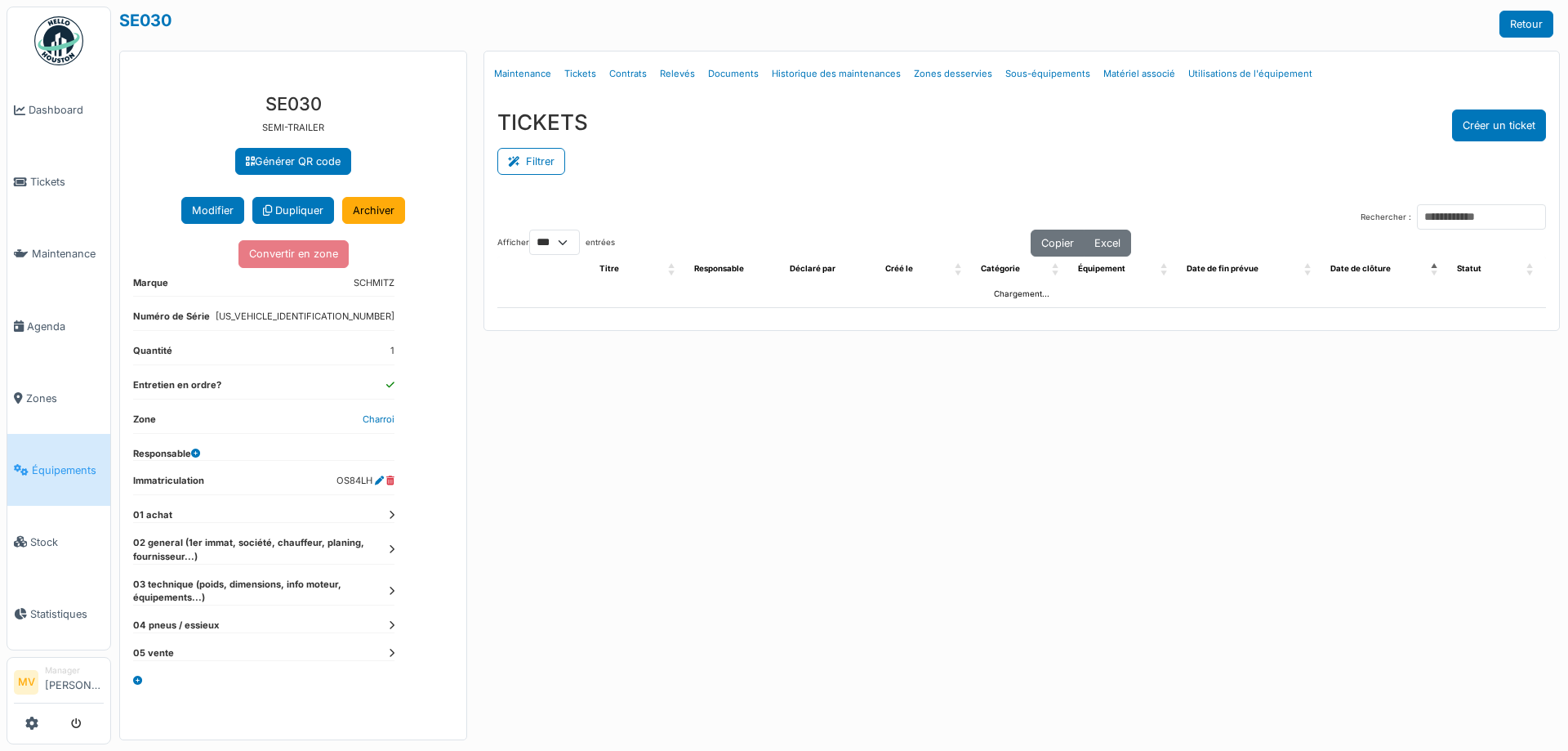
select select "***"
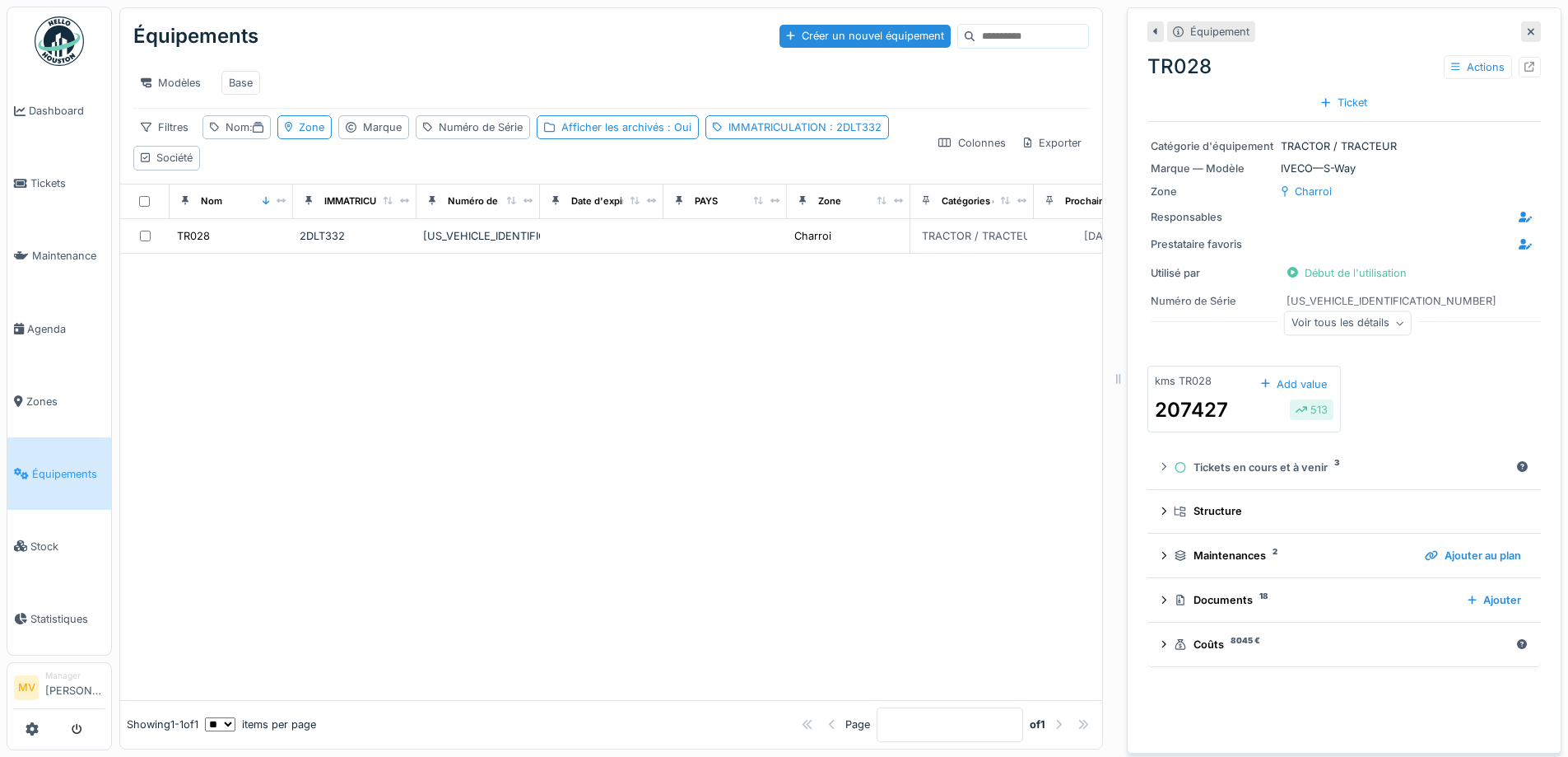
click at [1527, 32] on icon at bounding box center [1531, 32] width 8 height 11
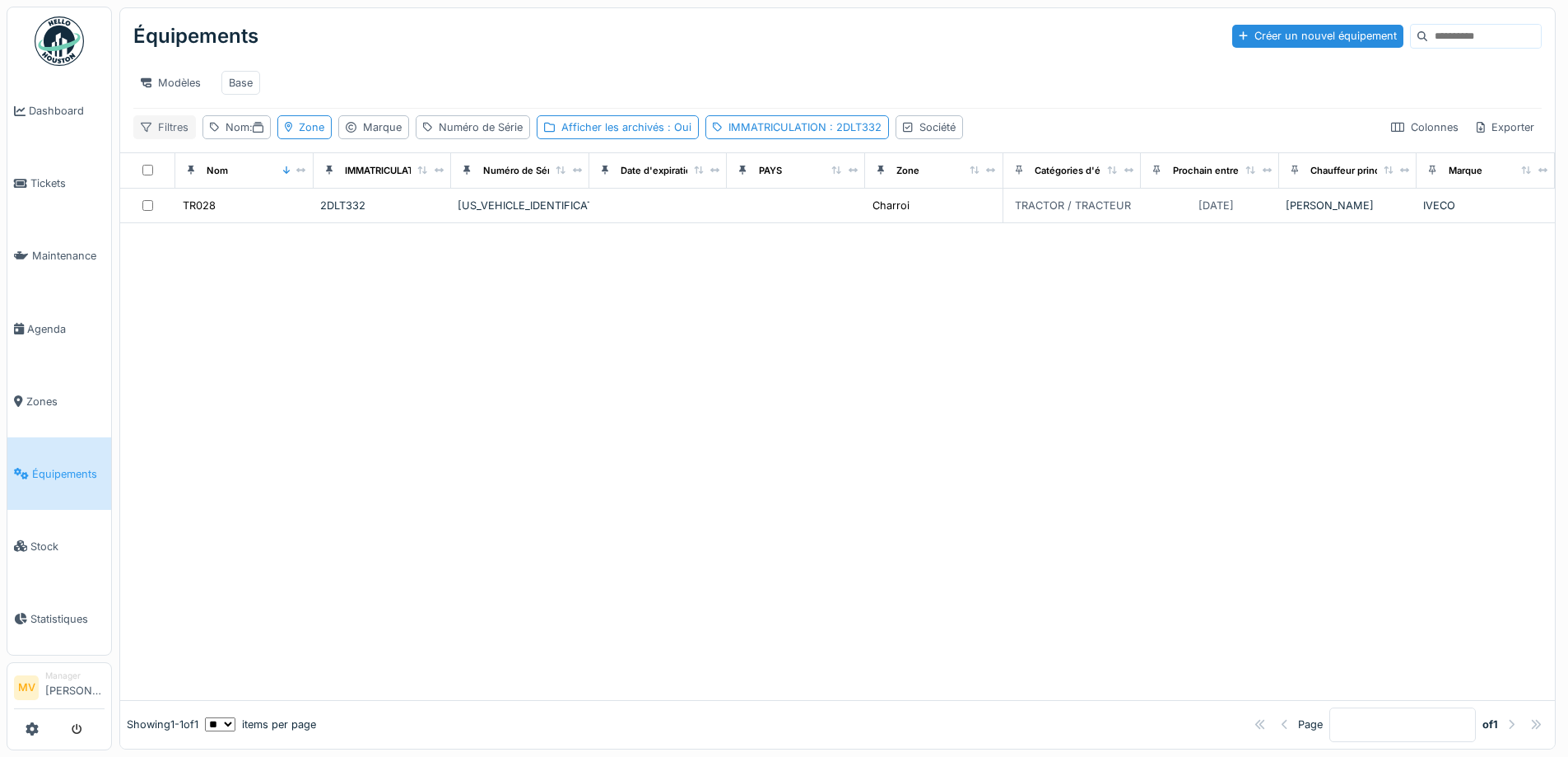
click at [151, 134] on div "Filtres" at bounding box center [165, 127] width 63 height 24
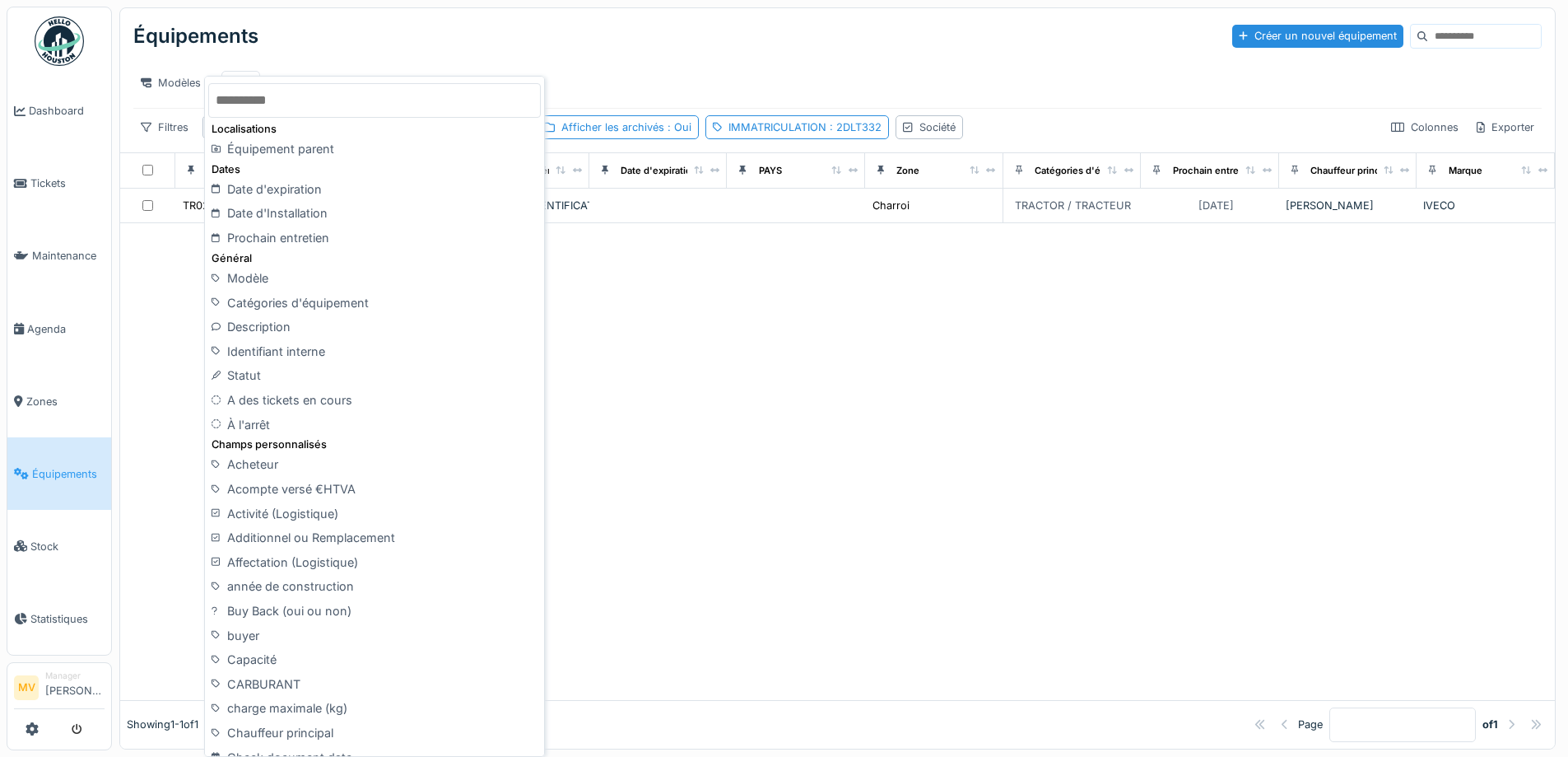
click at [670, 86] on div "Modèles Base" at bounding box center [837, 82] width 1409 height 37
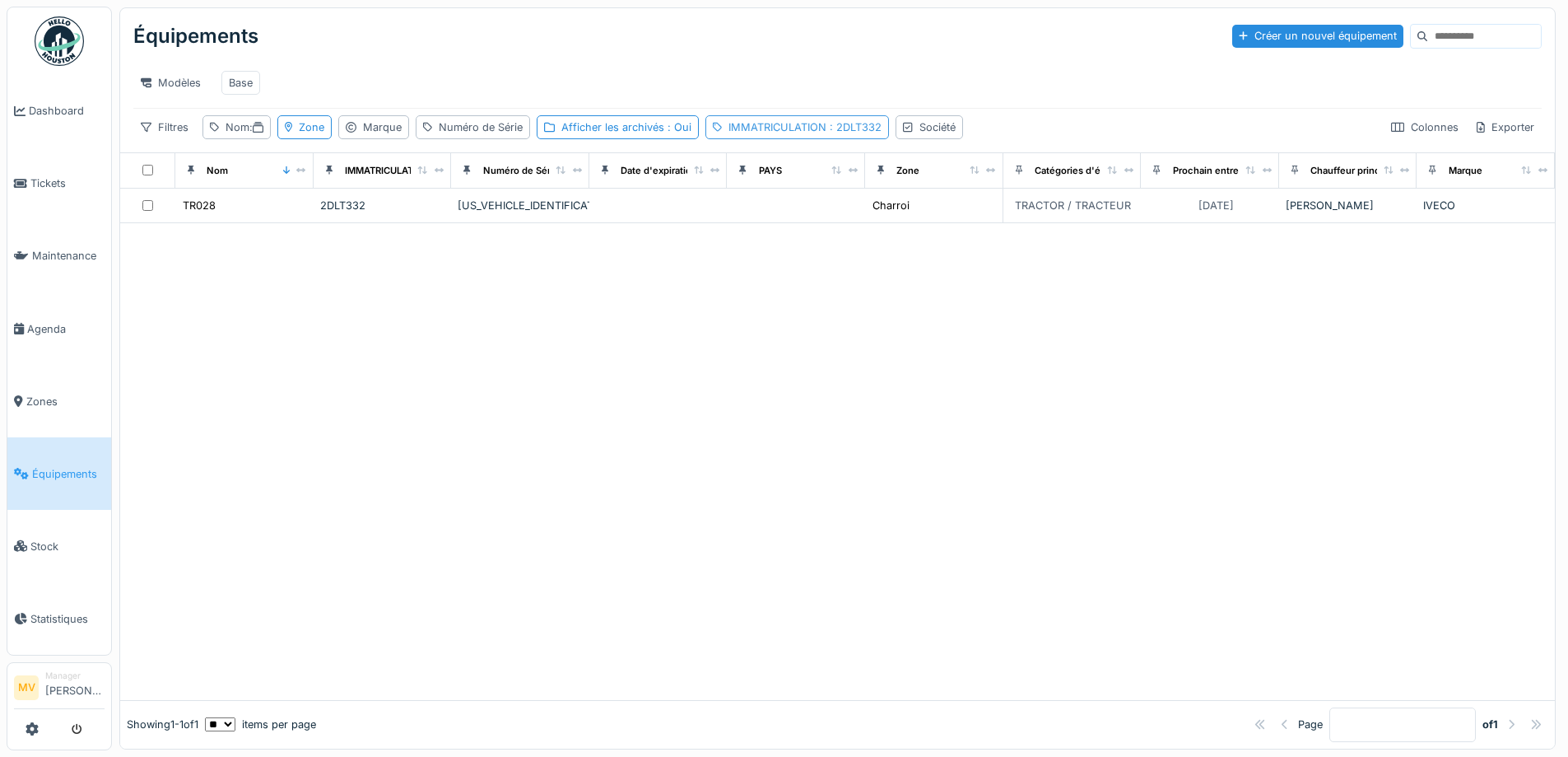
click at [832, 133] on span ": 2DLT332" at bounding box center [853, 127] width 55 height 13
click at [928, 222] on icon at bounding box center [927, 219] width 8 height 11
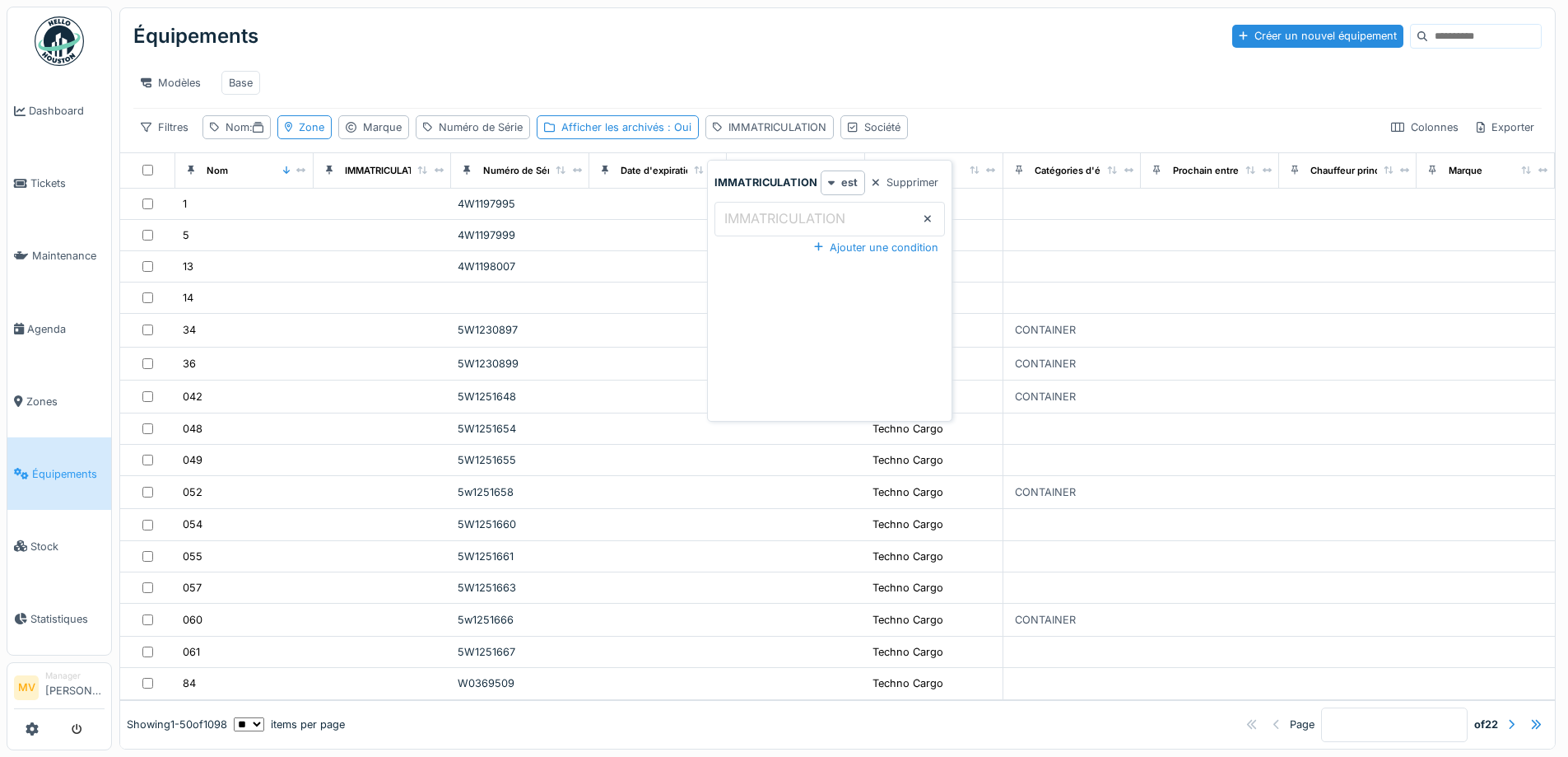
click at [928, 221] on icon at bounding box center [927, 218] width 6 height 6
click at [896, 135] on div "Société" at bounding box center [882, 127] width 36 height 15
click at [884, 135] on div "Société" at bounding box center [882, 127] width 36 height 15
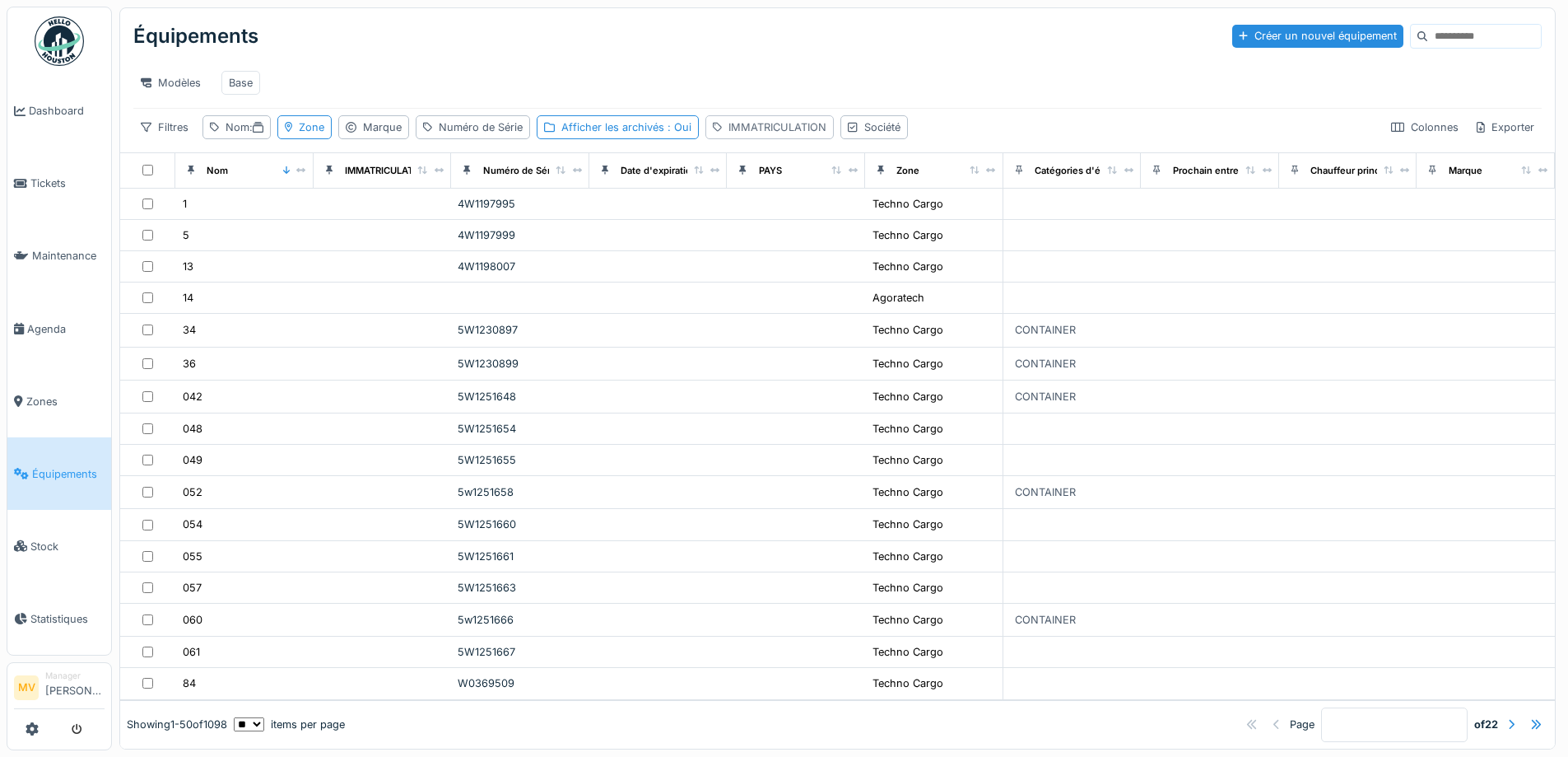
click at [776, 131] on div "IMMATRICULATION" at bounding box center [770, 127] width 129 height 24
click at [660, 135] on div "Afficher les archivés : Oui" at bounding box center [626, 127] width 131 height 15
click at [477, 131] on div "Numéro de Série" at bounding box center [473, 127] width 114 height 24
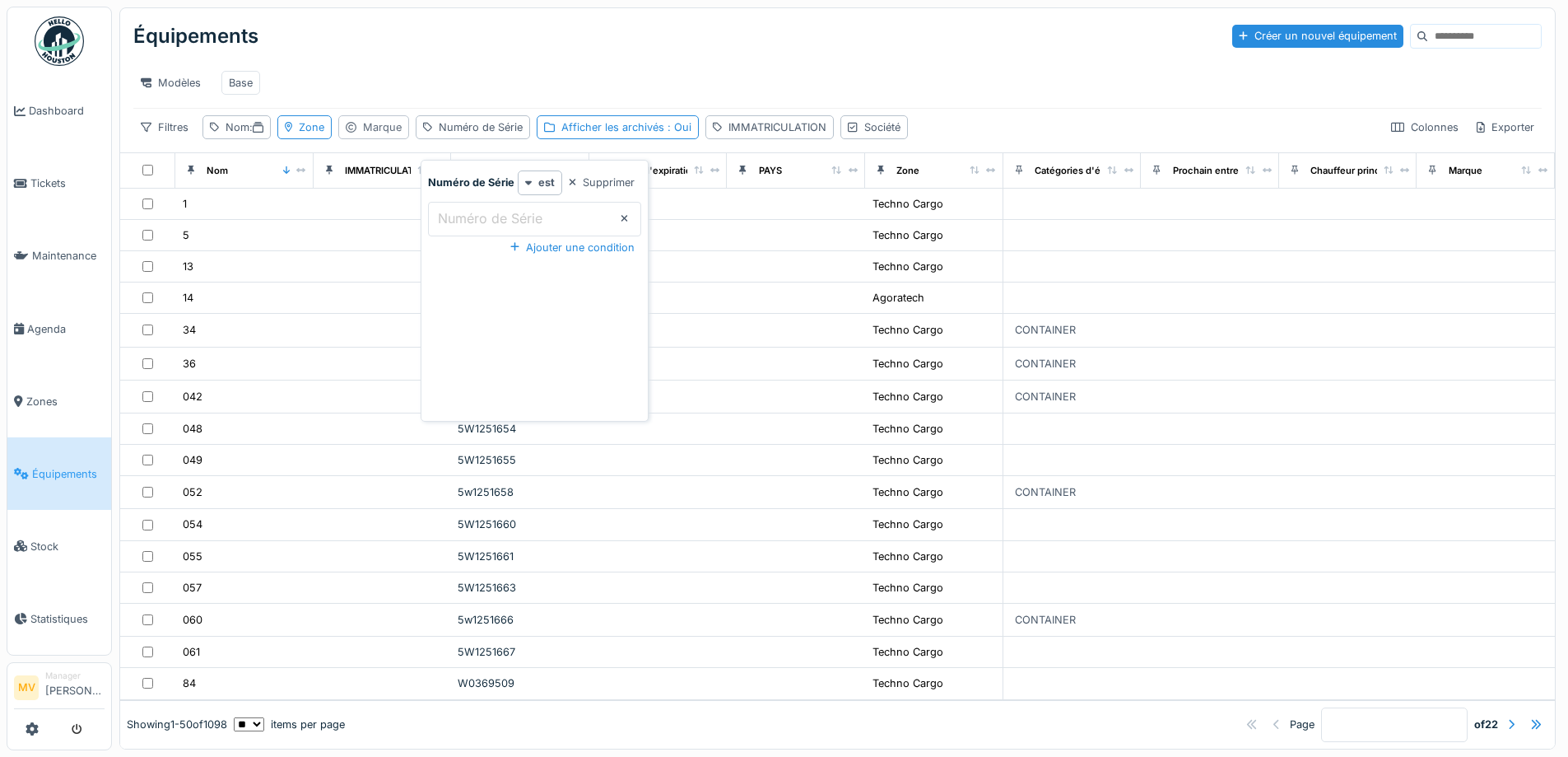
click at [382, 135] on div "Marque" at bounding box center [382, 127] width 39 height 15
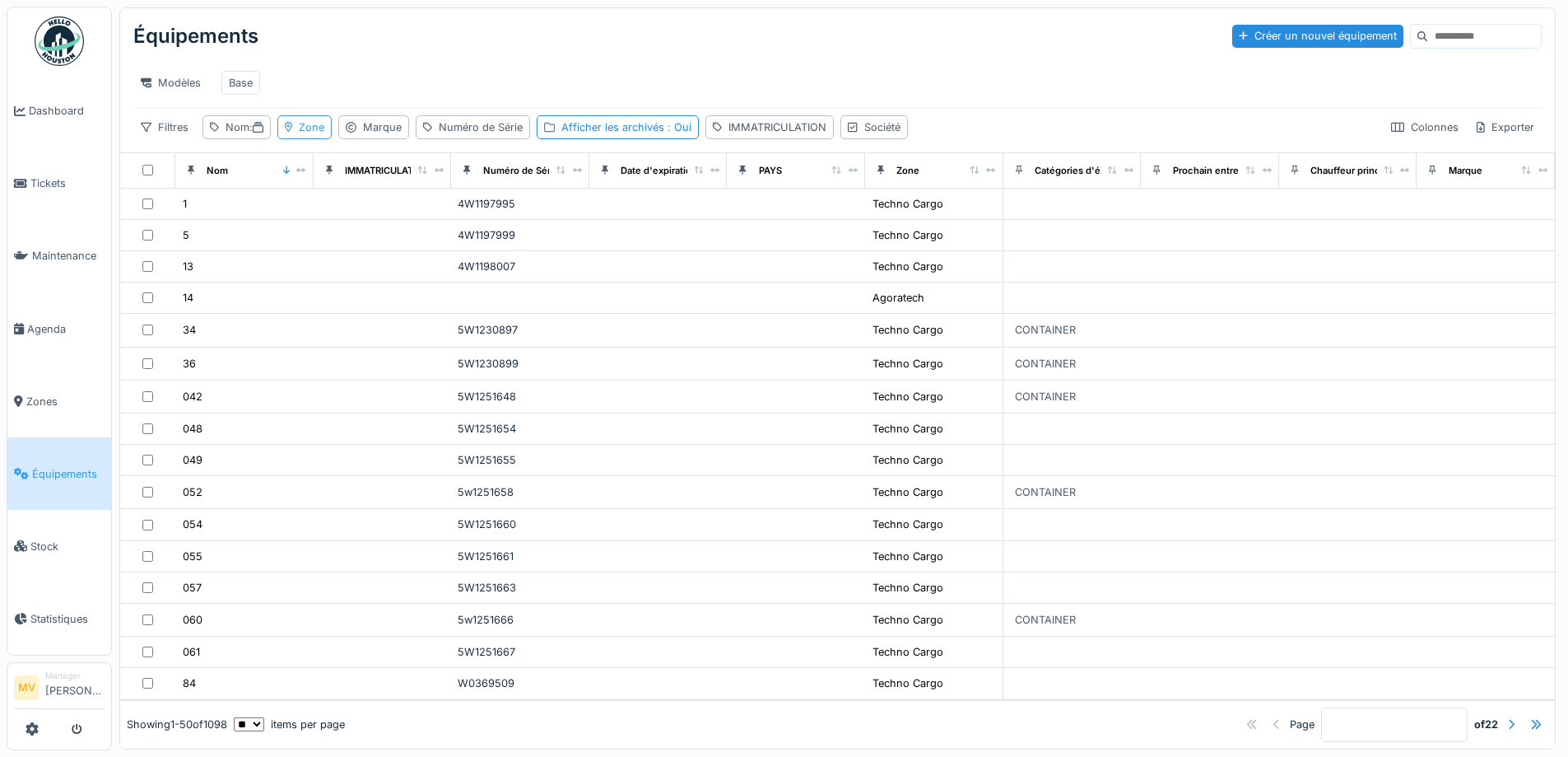
click at [323, 135] on div "Zone" at bounding box center [311, 127] width 25 height 15
click at [240, 135] on div "Nom :" at bounding box center [245, 127] width 38 height 15
click at [1071, 129] on div "Filtres Nom : Zone Marque Numéro de Série Afficher les archivés : Oui IMMATRICU…" at bounding box center [837, 127] width 1409 height 24
click at [240, 130] on div "Nom :" at bounding box center [245, 127] width 38 height 15
click at [309, 211] on input "Nom" at bounding box center [289, 219] width 158 height 34
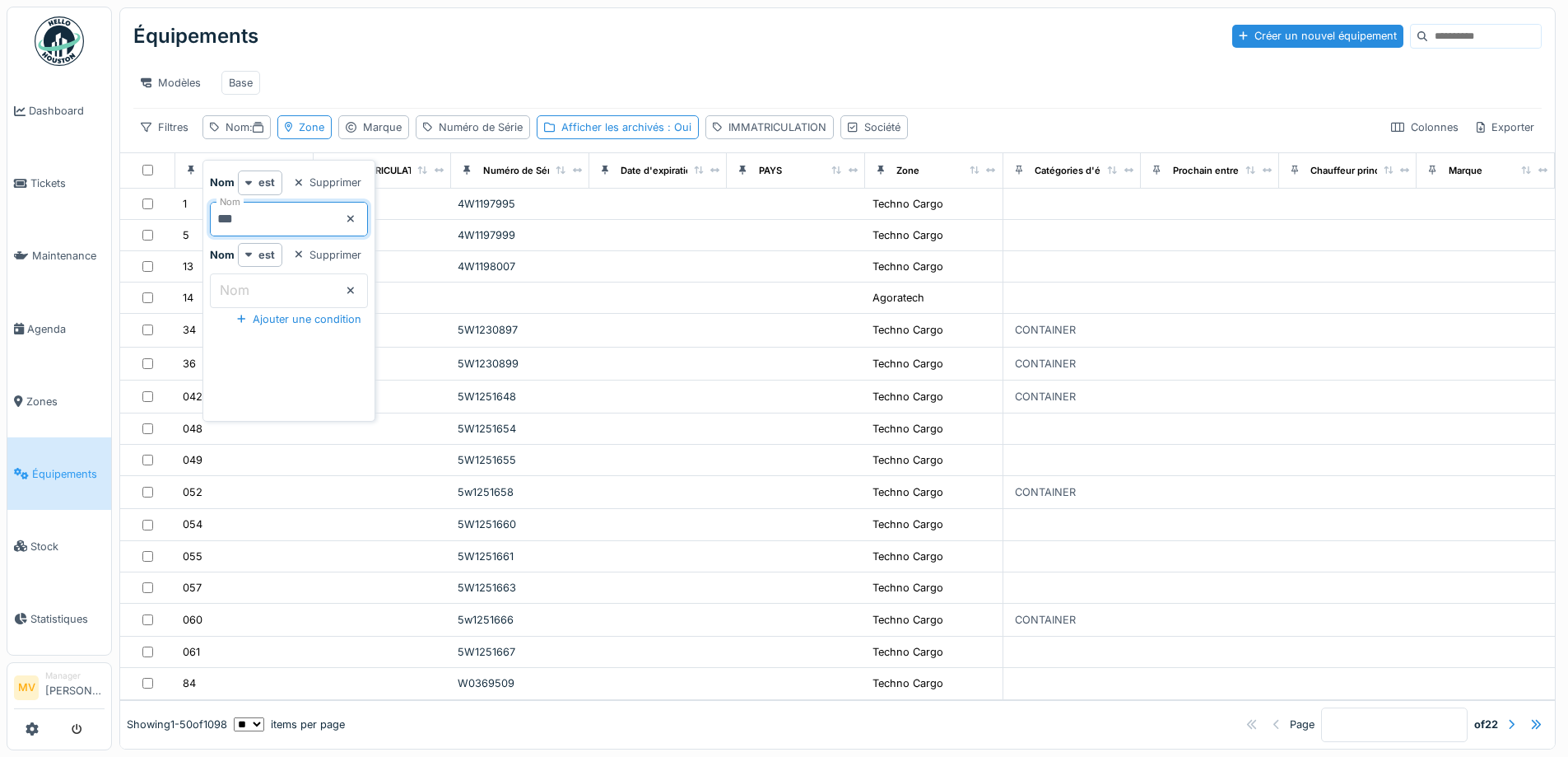
type input "***"
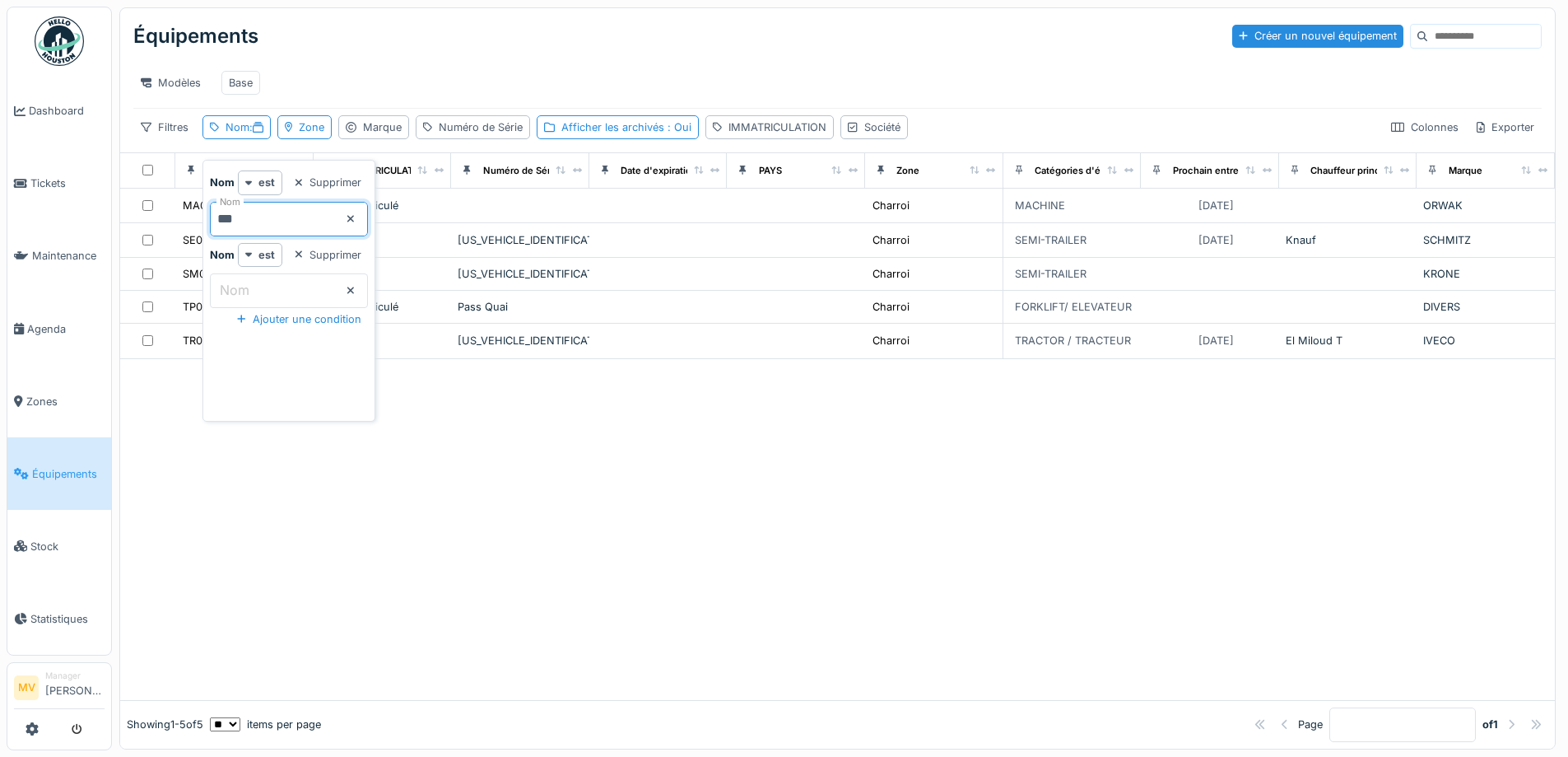
click at [667, 70] on div "Modèles Base" at bounding box center [837, 82] width 1409 height 37
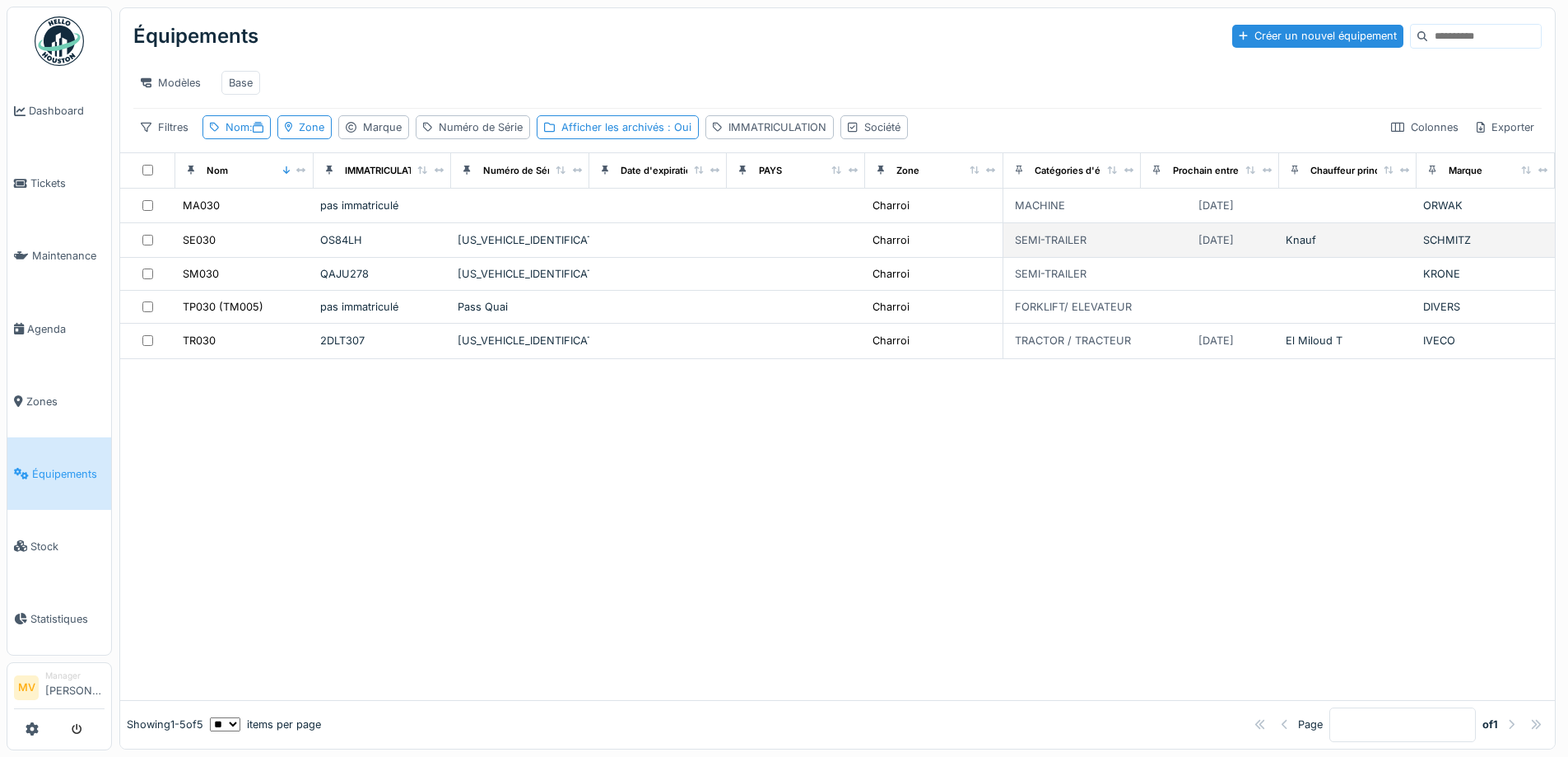
click at [535, 236] on div "[US_VEHICLE_IDENTIFICATION_NUMBER]" at bounding box center [520, 239] width 125 height 15
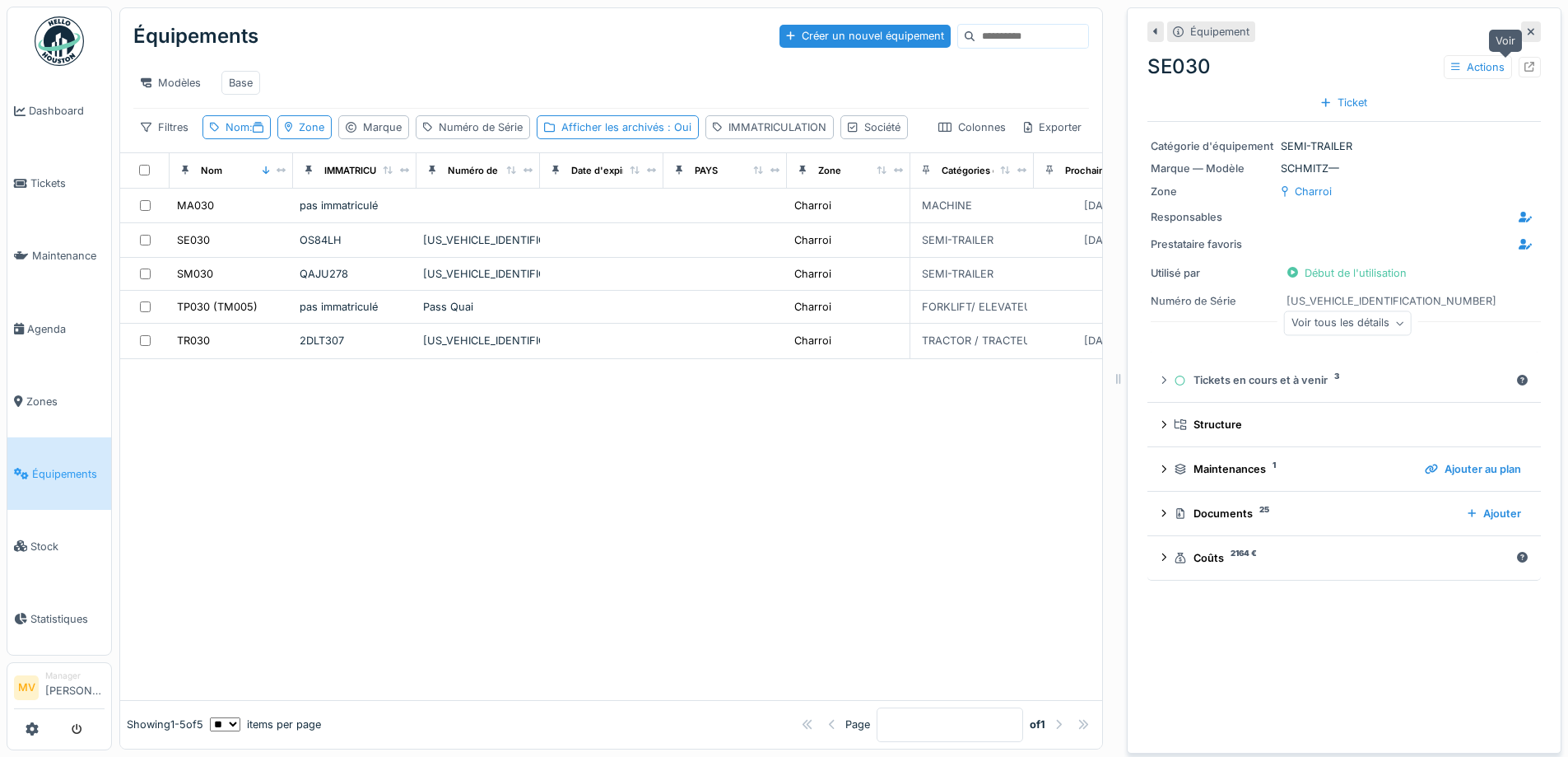
click at [1525, 62] on icon at bounding box center [1530, 68] width 11 height 11
click at [1527, 26] on icon at bounding box center [1531, 32] width 8 height 11
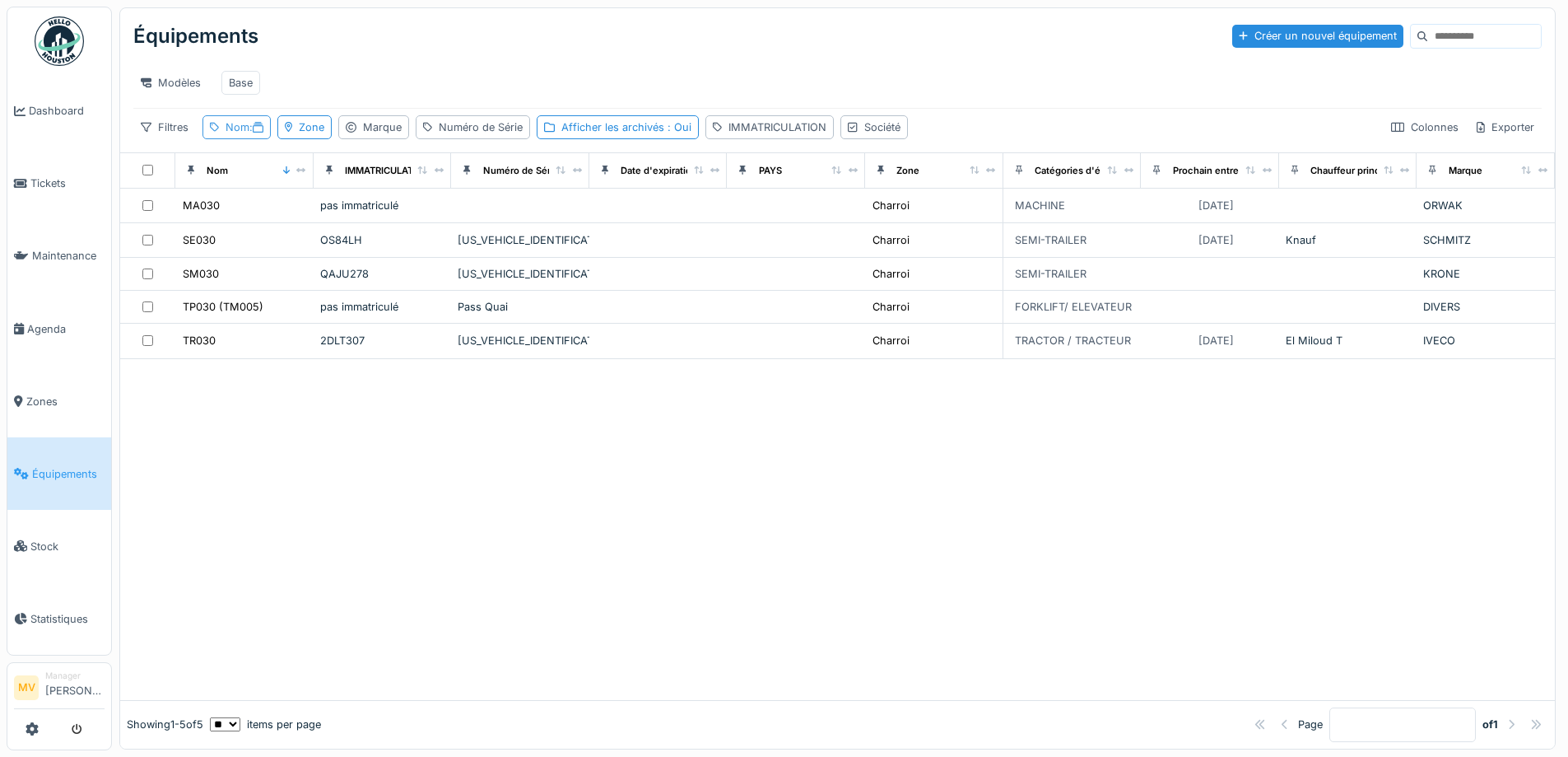
click at [222, 140] on div "Nom :" at bounding box center [237, 127] width 68 height 24
click at [276, 225] on input "***" at bounding box center [289, 219] width 158 height 34
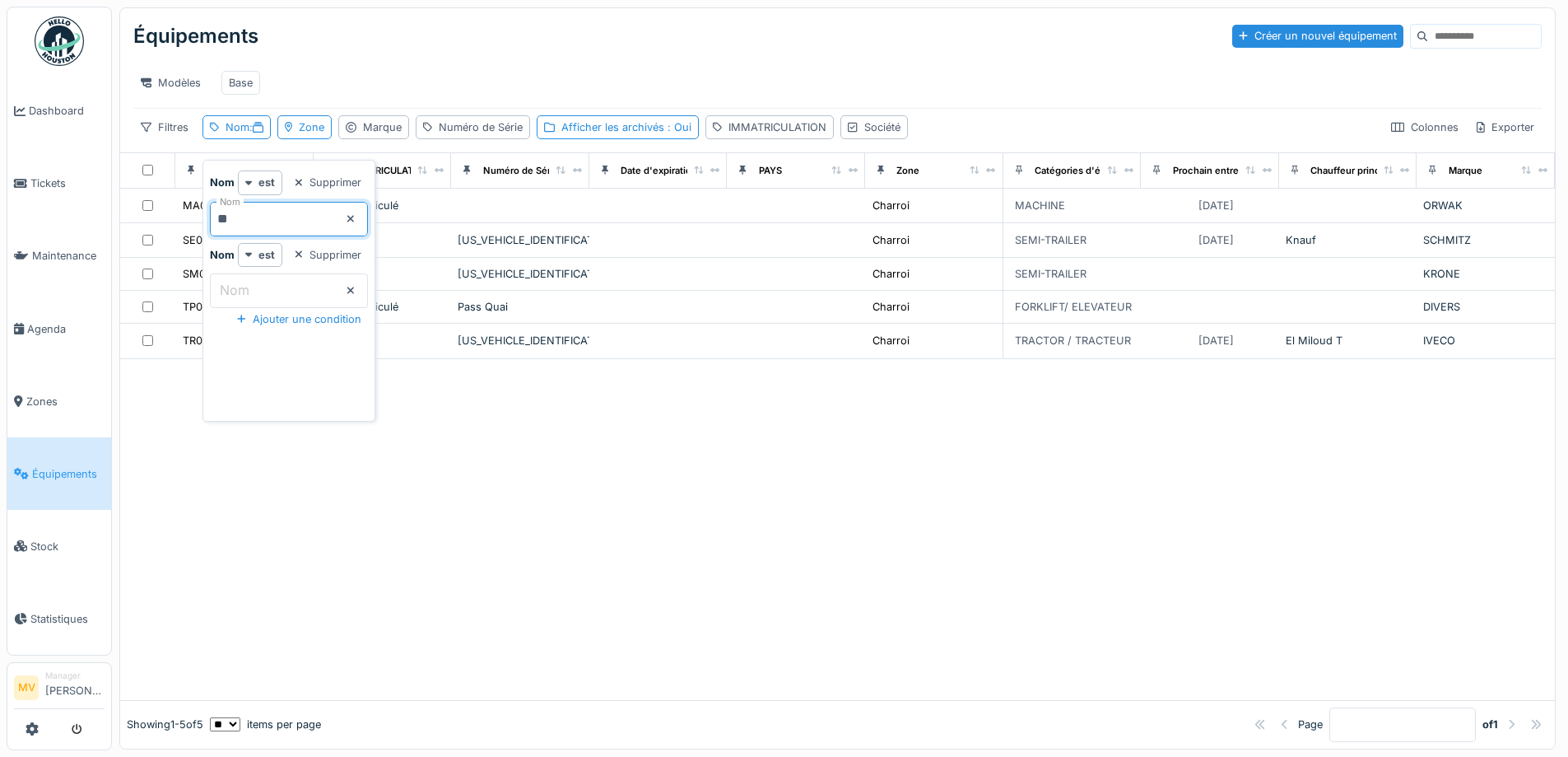
type input "*"
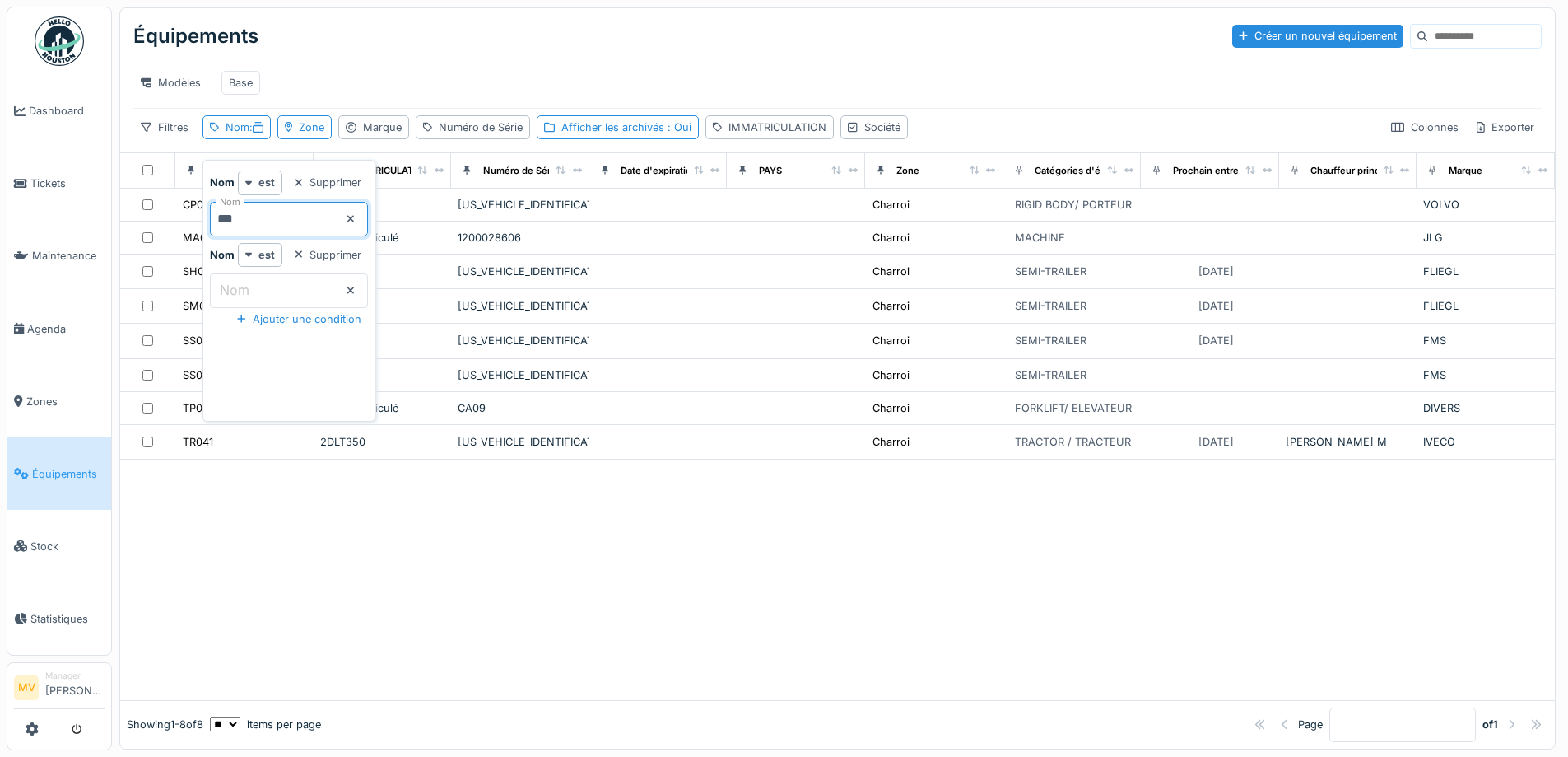
type input "***"
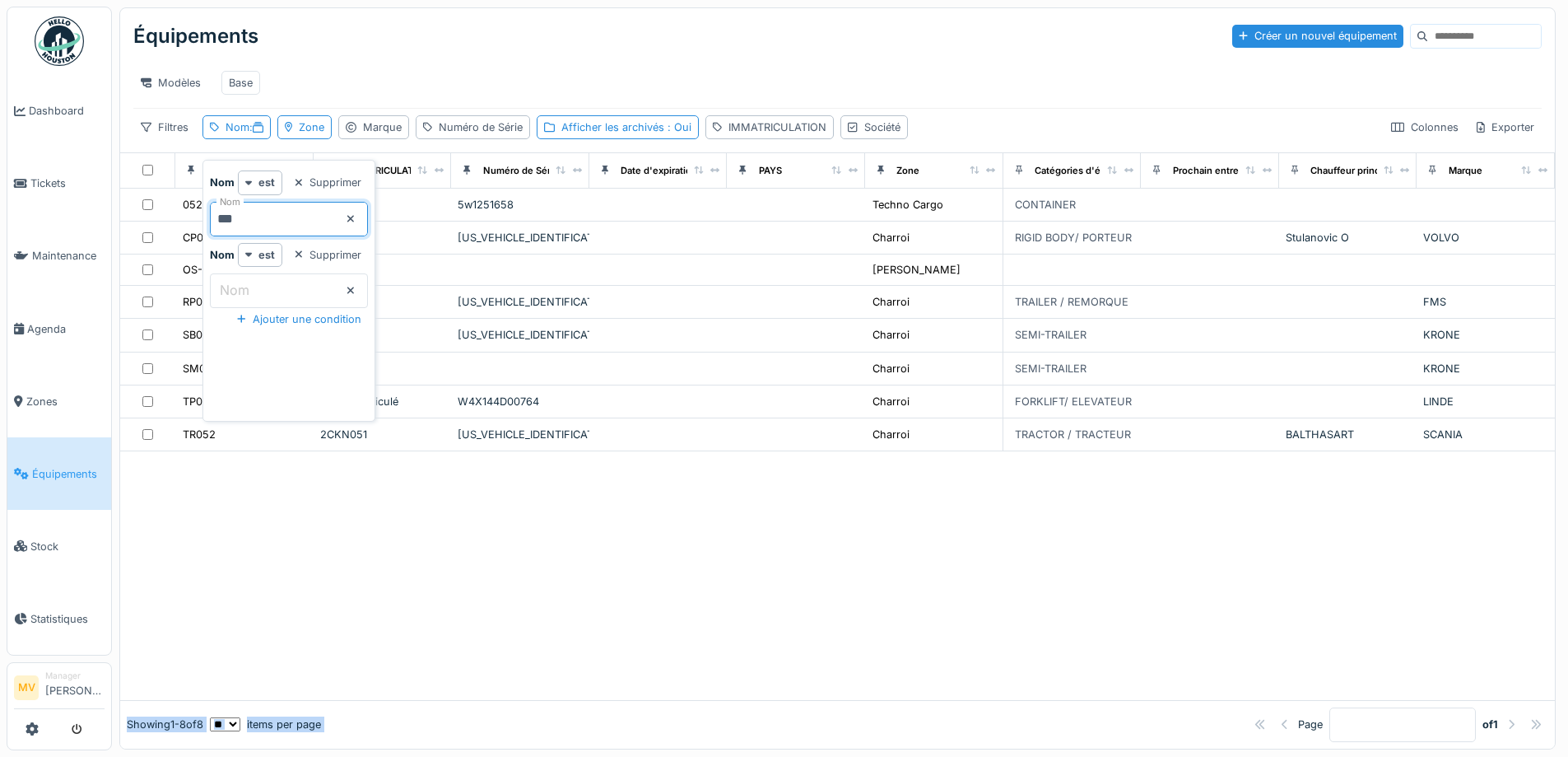
click at [640, 683] on div "Équipements Créer un nouvel équipement Modèles Base Filtres Nom : Zone Marque N…" at bounding box center [838, 378] width 1437 height 742
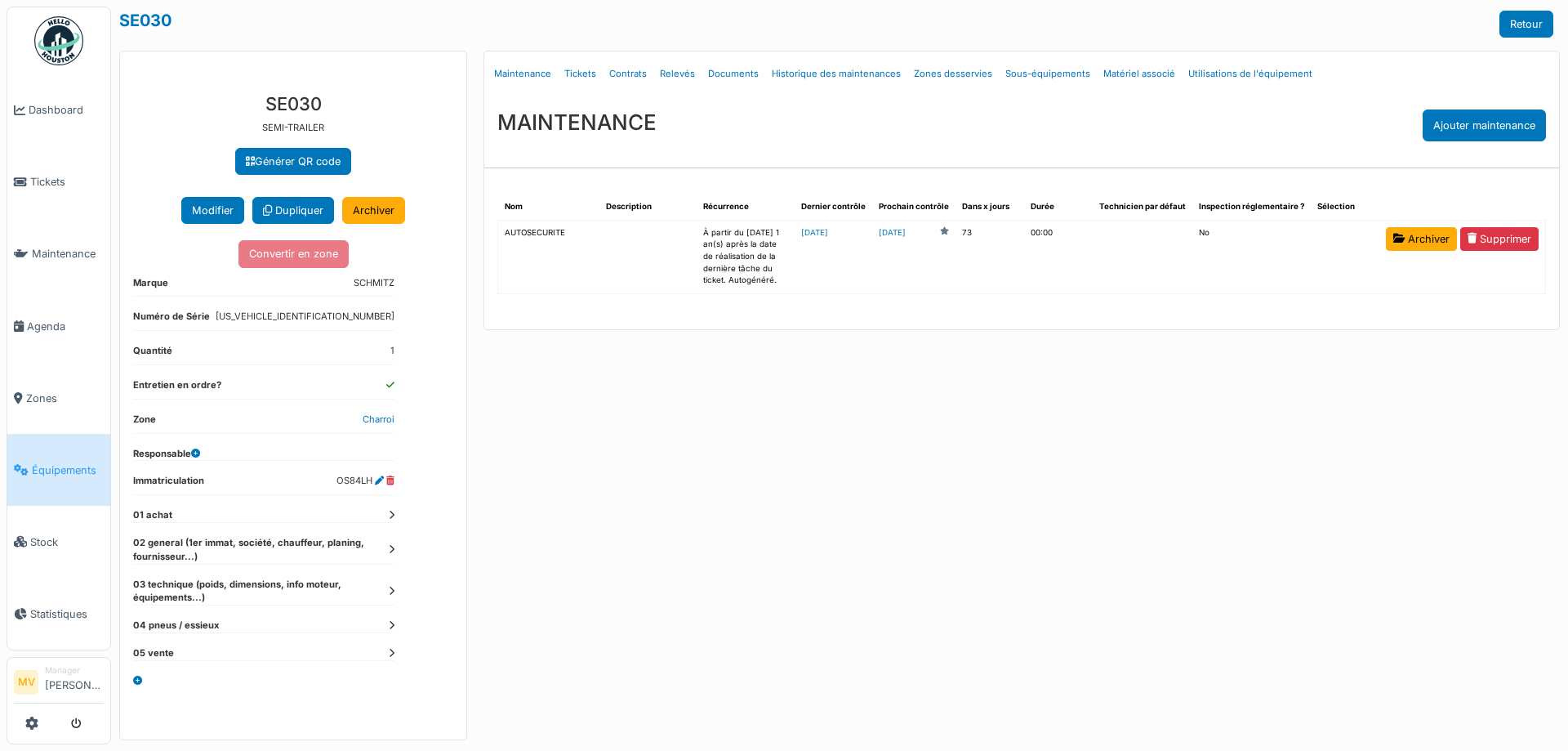
click at [582, 81] on link "Tickets" at bounding box center [580, 73] width 45 height 38
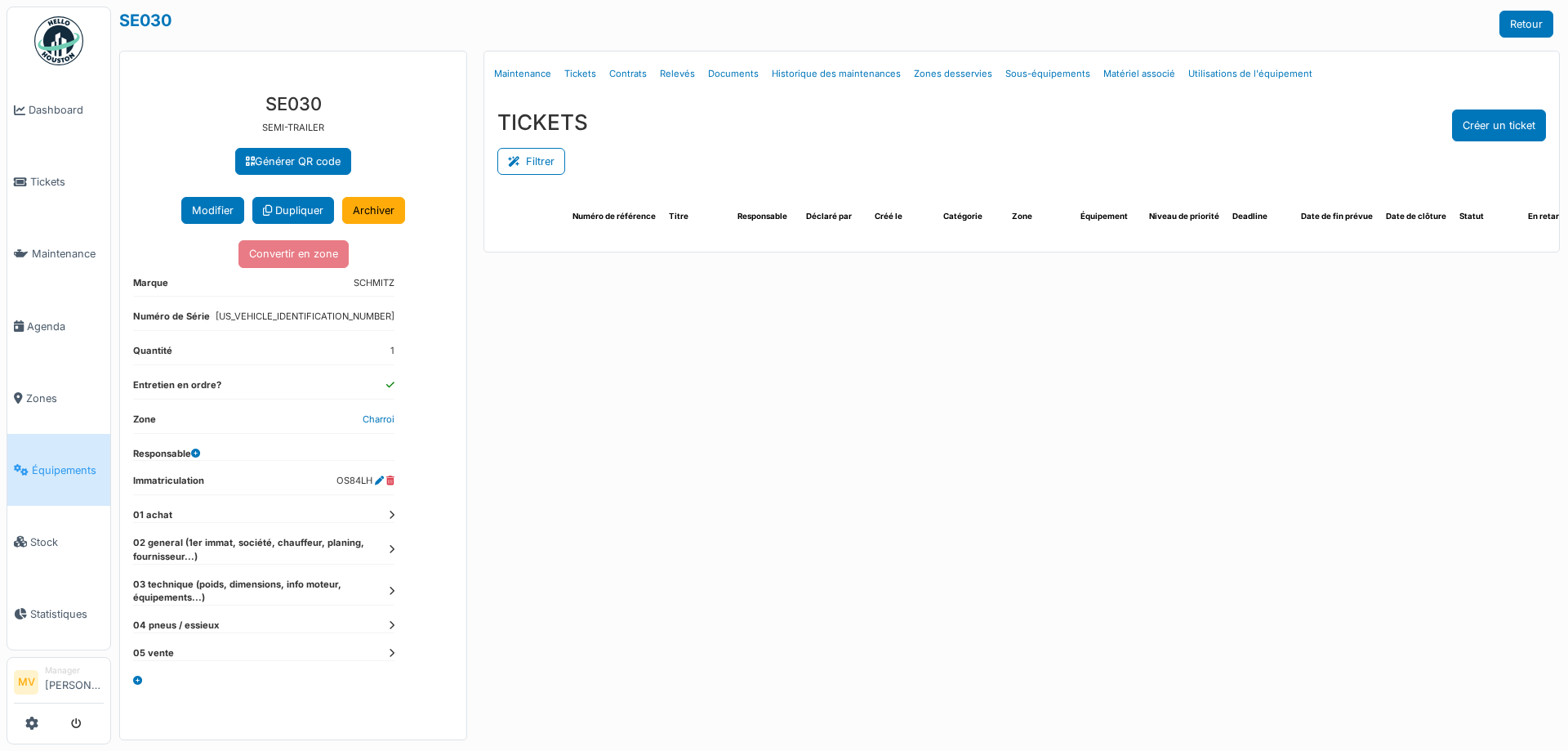
select select "***"
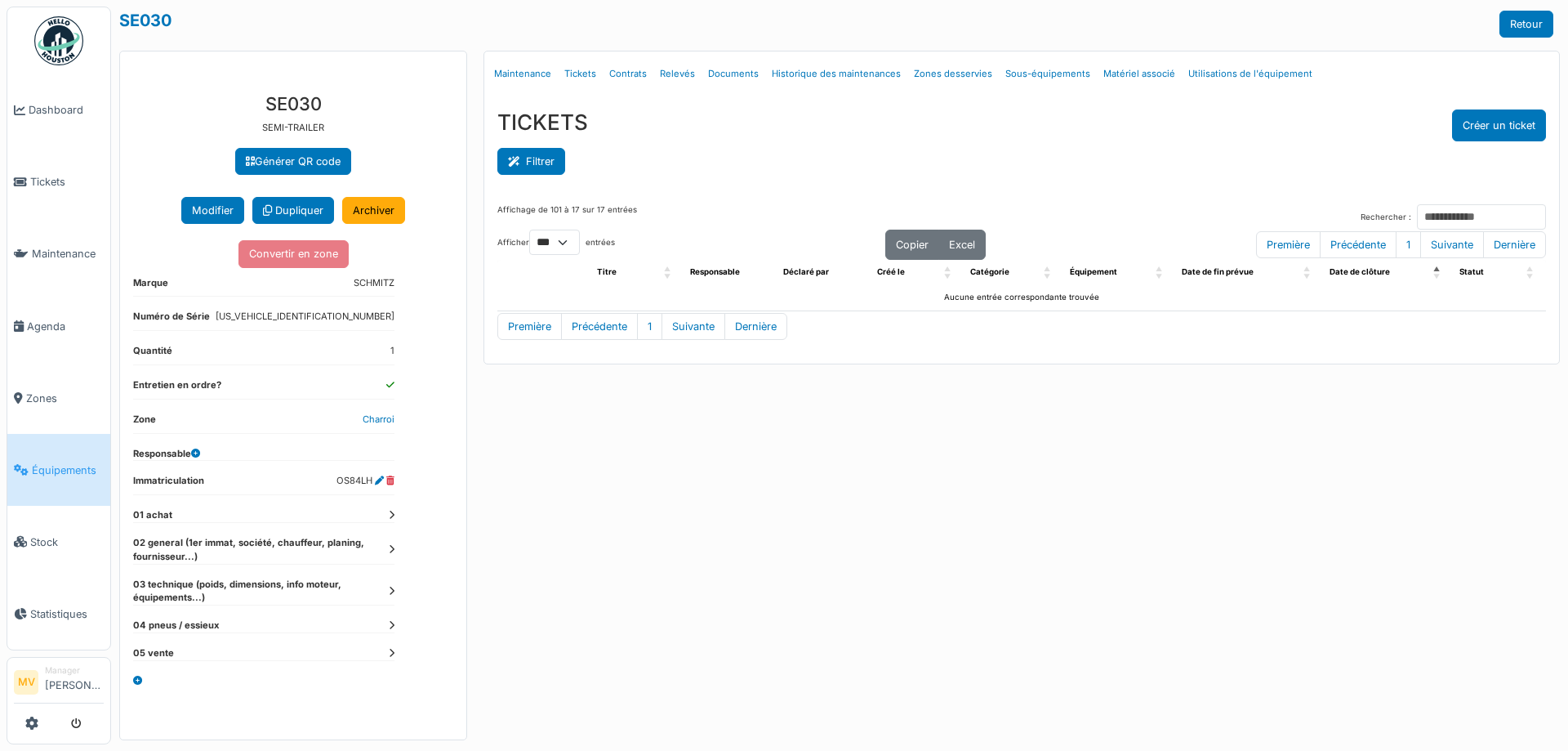
click at [540, 163] on button "Filtrer" at bounding box center [531, 162] width 68 height 27
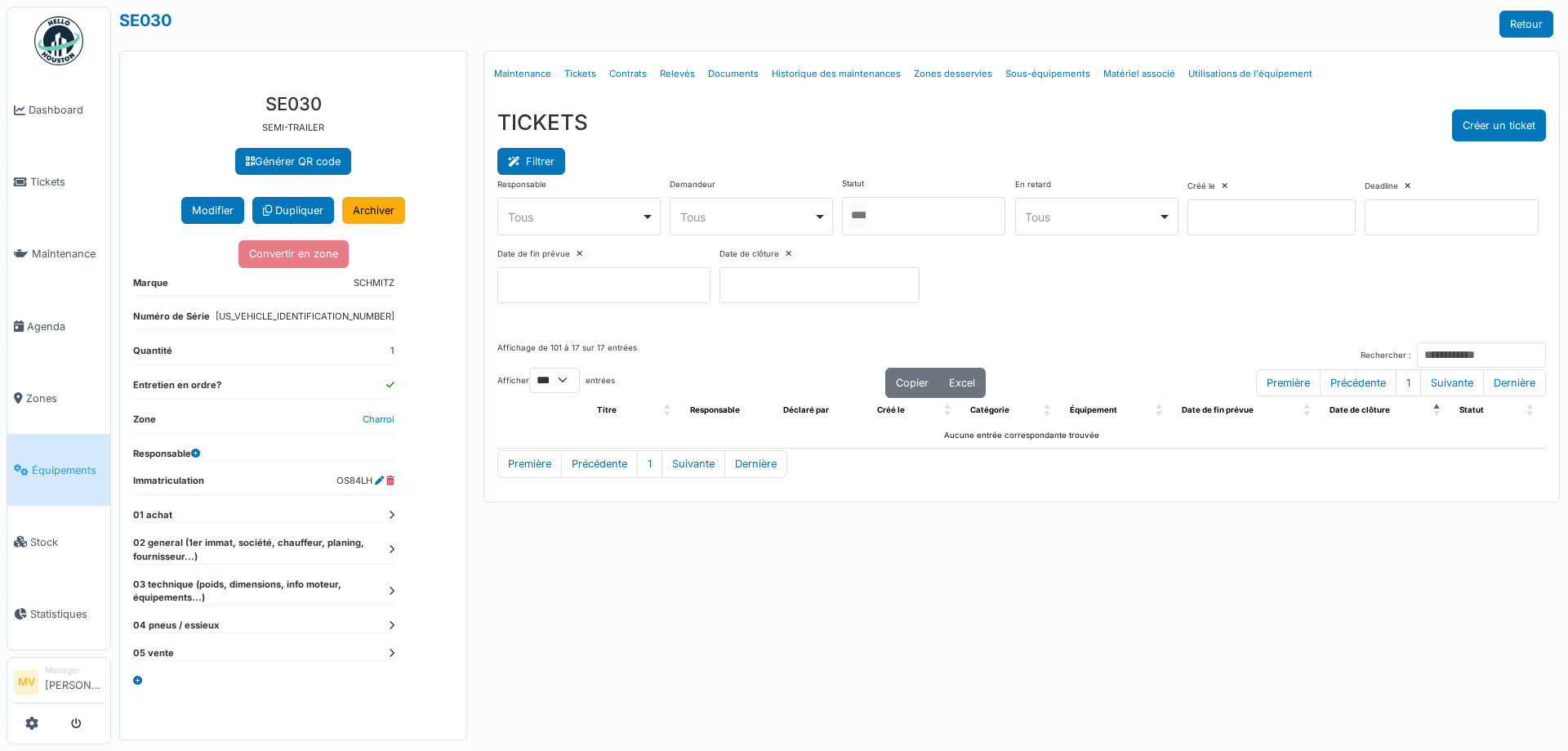
click at [544, 167] on button "Filtrer" at bounding box center [531, 162] width 68 height 27
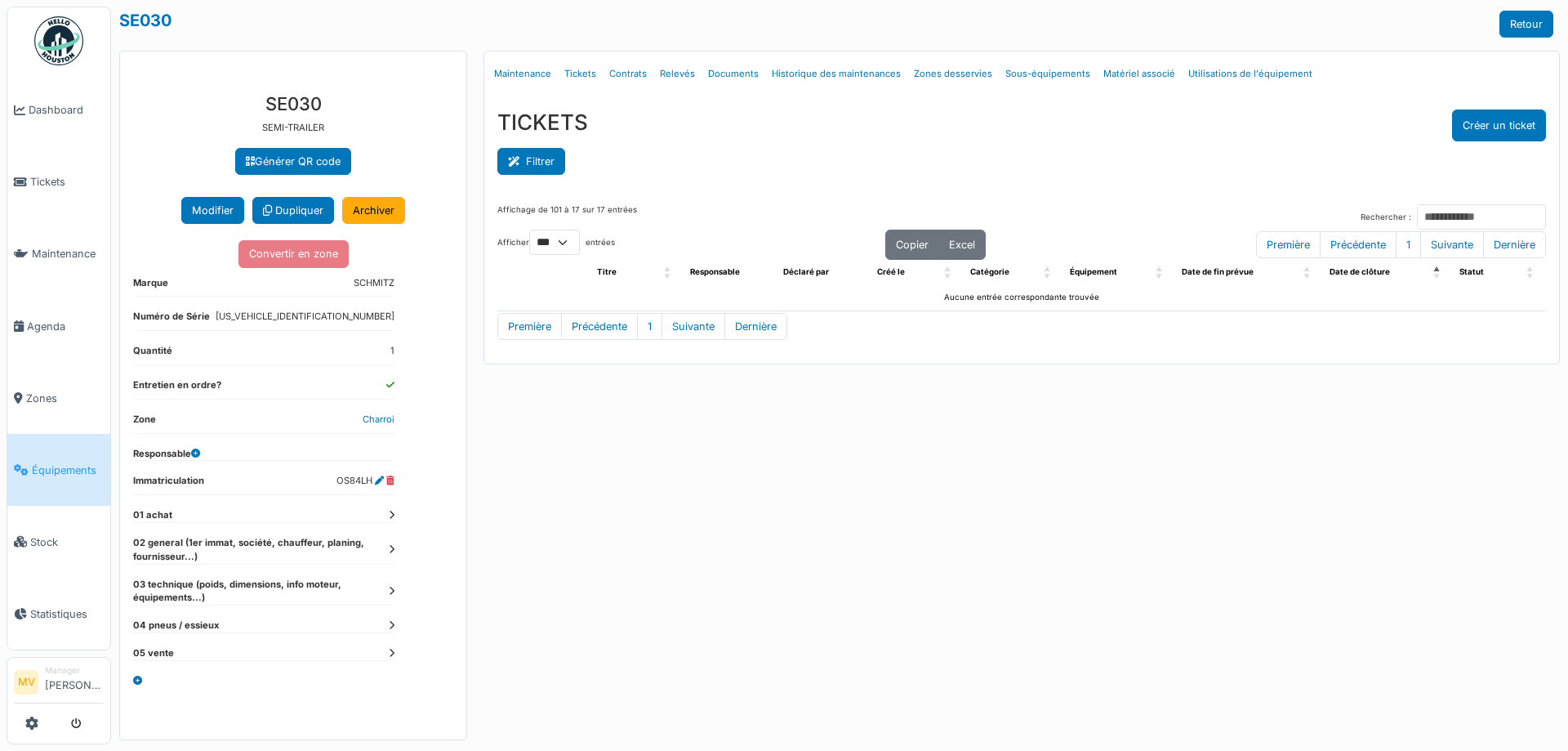
click at [529, 166] on button "Filtrer" at bounding box center [531, 162] width 68 height 27
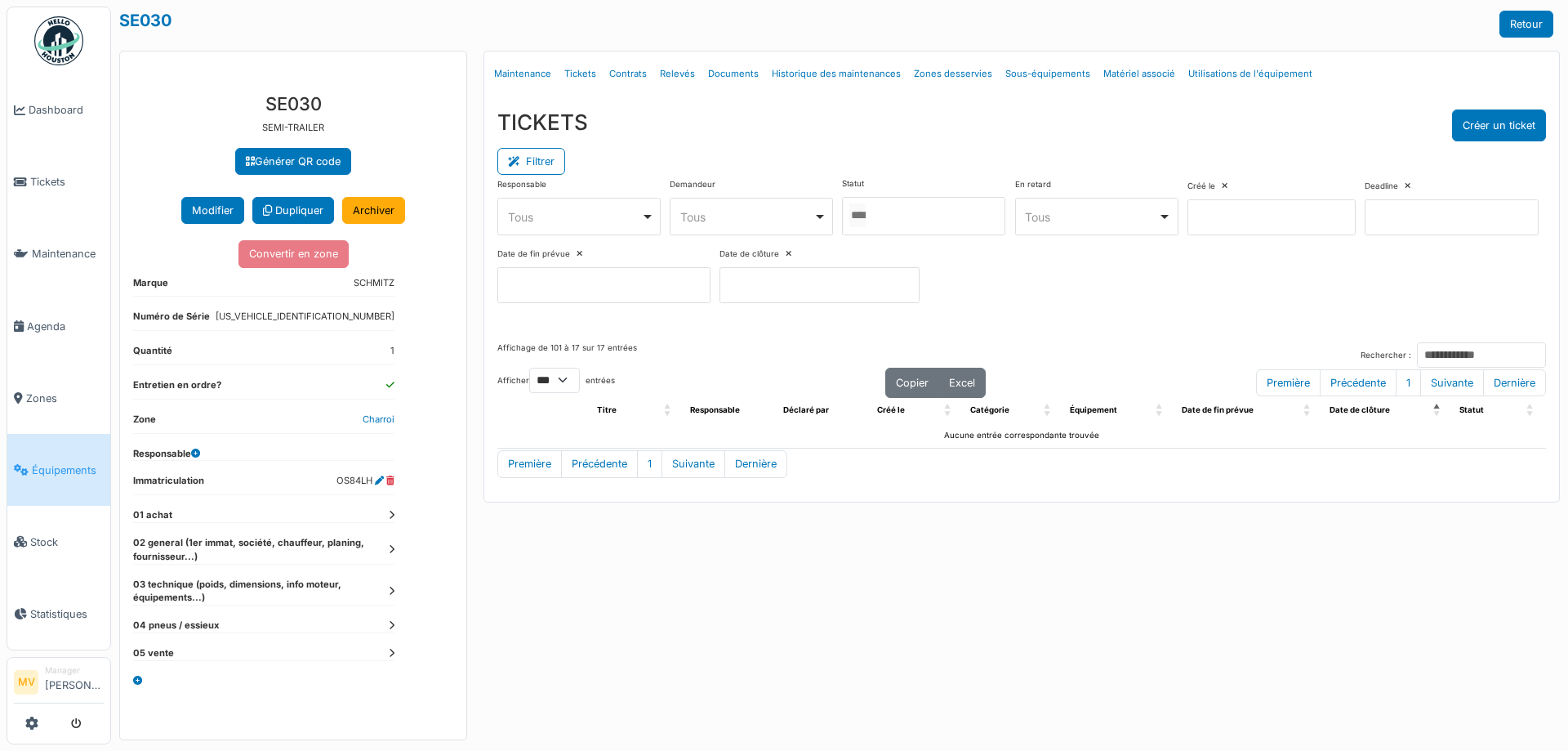
click at [582, 255] on icon at bounding box center [580, 254] width 5 height 8
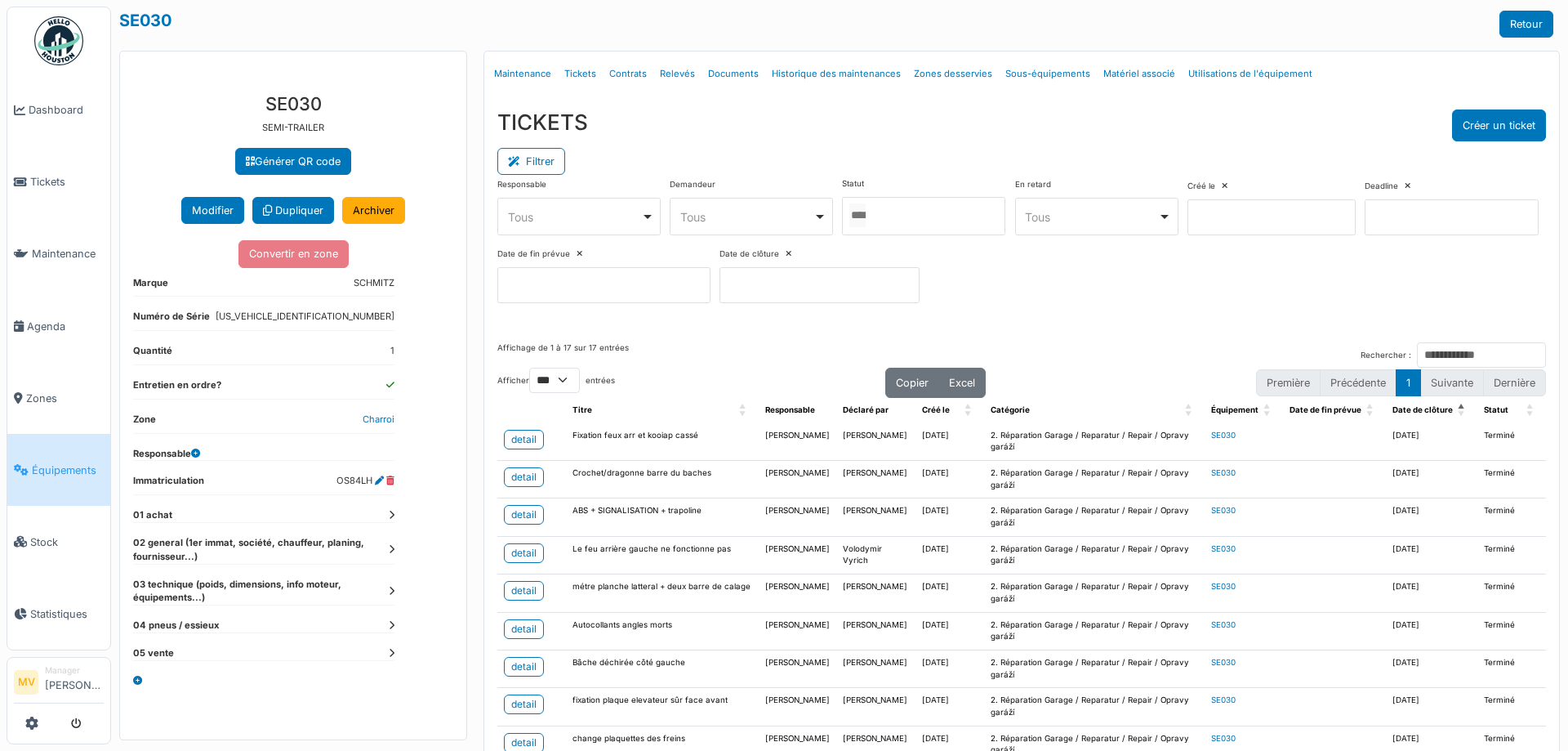
click at [1405, 190] on icon at bounding box center [1407, 186] width 5 height 8
